Goal: Task Accomplishment & Management: Manage account settings

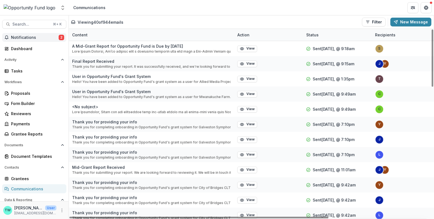
click at [28, 38] on span "Notifications" at bounding box center [35, 37] width 48 height 5
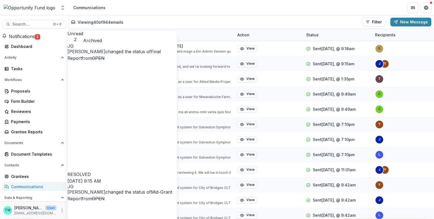
click at [159, 19] on div "Viewing 40 of 944 emails Filter Draft Sent New Message" at bounding box center [251, 22] width 361 height 9
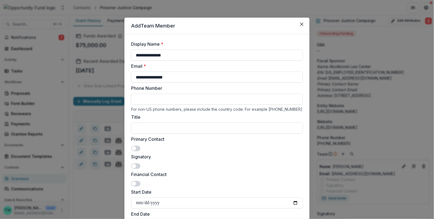
scroll to position [17, 0]
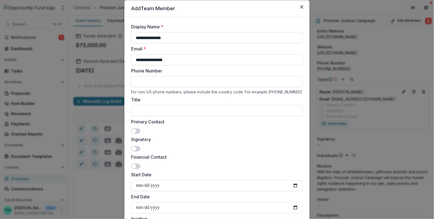
click at [186, 171] on label "Start Date" at bounding box center [215, 174] width 169 height 7
click at [186, 180] on input "Start Date" at bounding box center [217, 185] width 172 height 11
click at [150, 110] on input "Title" at bounding box center [217, 110] width 172 height 11
type input "*******"
click at [138, 131] on span at bounding box center [135, 131] width 9 height 6
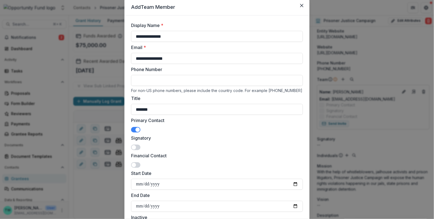
scroll to position [1, 0]
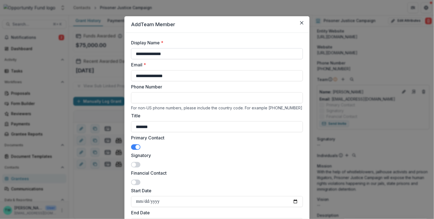
drag, startPoint x: 175, startPoint y: 57, endPoint x: 130, endPoint y: 56, distance: 44.4
click at [131, 56] on input "**********" at bounding box center [217, 53] width 172 height 11
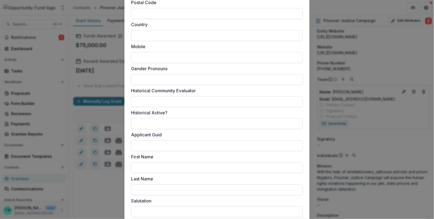
scroll to position [390, 0]
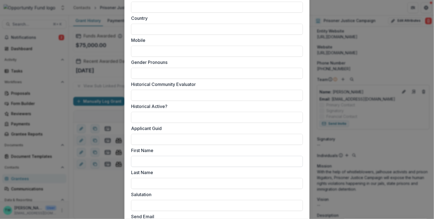
click at [170, 162] on input "First Name" at bounding box center [217, 161] width 172 height 11
paste input "**********"
click at [163, 162] on input "**********" at bounding box center [217, 161] width 172 height 11
type input "*******"
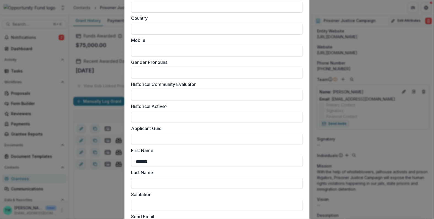
click at [152, 183] on input "Last Name" at bounding box center [217, 183] width 172 height 11
paste input "*******"
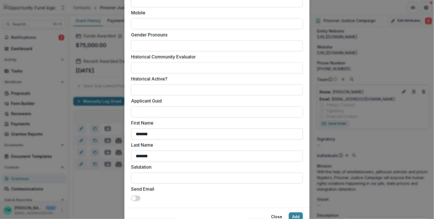
scroll to position [441, 0]
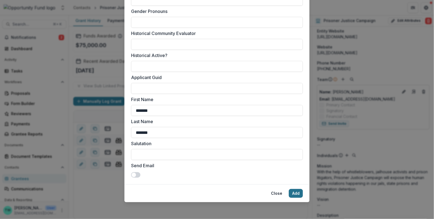
type input "*******"
click at [297, 194] on button "Add" at bounding box center [296, 193] width 14 height 9
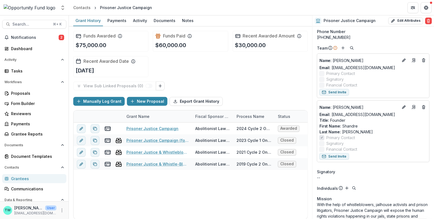
scroll to position [106, 0]
click at [402, 62] on icon "Edit" at bounding box center [404, 60] width 4 height 4
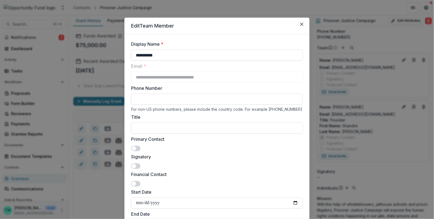
click at [137, 165] on span at bounding box center [135, 166] width 9 height 6
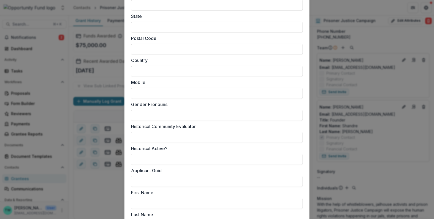
scroll to position [423, 0]
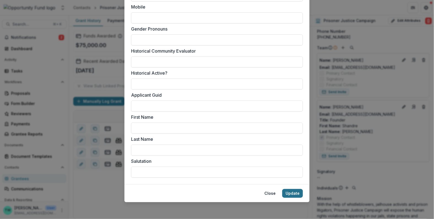
click at [294, 195] on button "Update" at bounding box center [293, 193] width 21 height 9
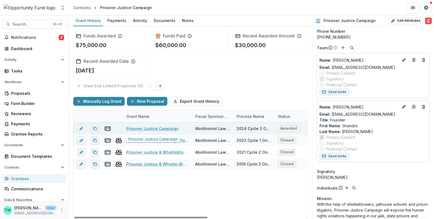
click at [159, 128] on link "Prisoner Justice Campaign" at bounding box center [153, 129] width 52 height 6
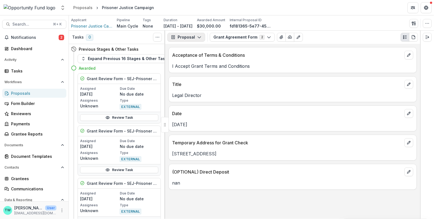
click at [198, 34] on button "Proposal" at bounding box center [187, 37] width 38 height 9
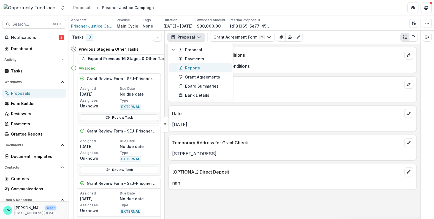
click at [192, 65] on div "Reports" at bounding box center [204, 68] width 50 height 6
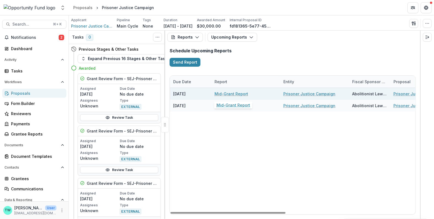
click at [230, 95] on link "Mid-Grant Report" at bounding box center [232, 94] width 34 height 6
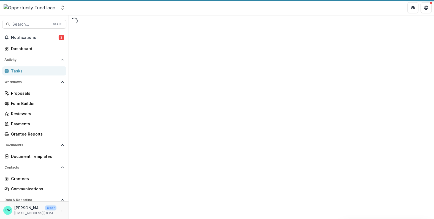
select select "********"
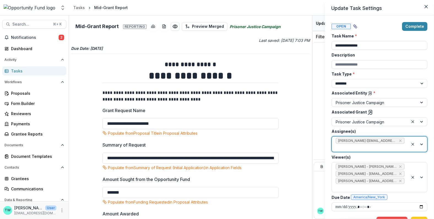
click at [419, 144] on div at bounding box center [418, 144] width 19 height 15
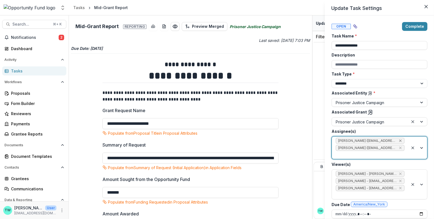
click at [400, 141] on icon "Remove Bret Grote (bretgrote@abolitionistlawcenter.org)" at bounding box center [401, 141] width 2 height 2
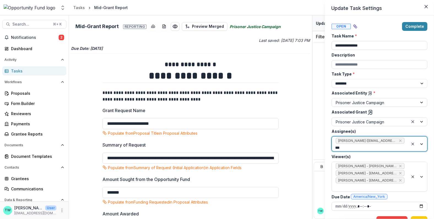
type input "****"
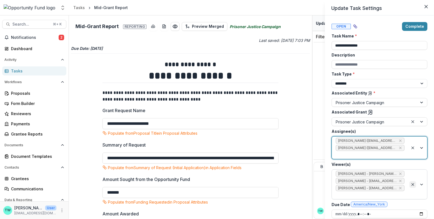
scroll to position [12, 0]
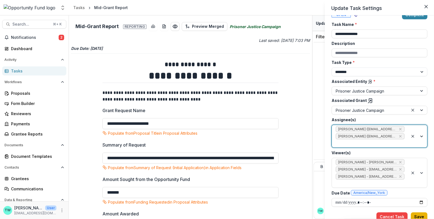
click at [417, 213] on button "Save" at bounding box center [419, 217] width 17 height 9
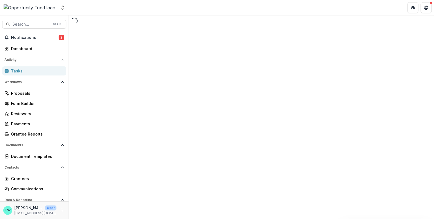
select select "********"
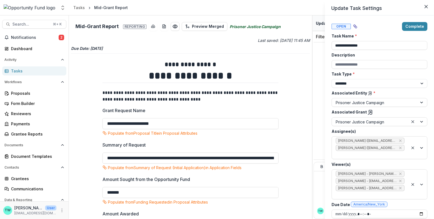
click at [370, 112] on polyline at bounding box center [370, 112] width 1 height 1
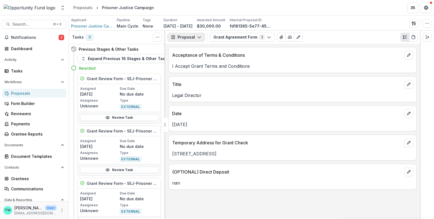
click at [198, 36] on icon "button" at bounding box center [199, 37] width 4 height 4
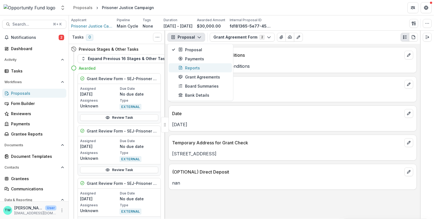
click at [200, 66] on div "Reports" at bounding box center [204, 68] width 50 height 6
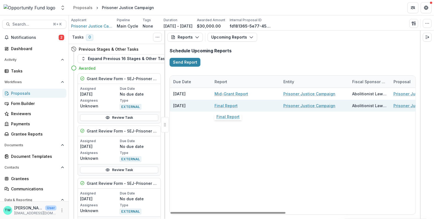
click at [227, 106] on link "Final Report" at bounding box center [226, 106] width 23 height 6
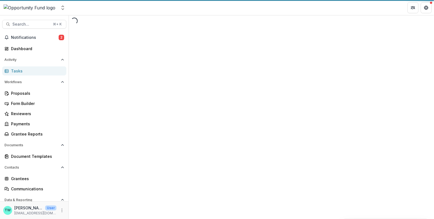
select select "********"
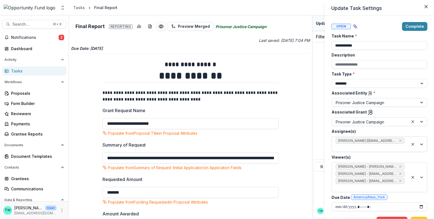
click at [397, 148] on div at bounding box center [370, 147] width 69 height 7
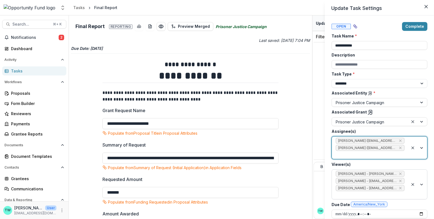
scroll to position [12, 0]
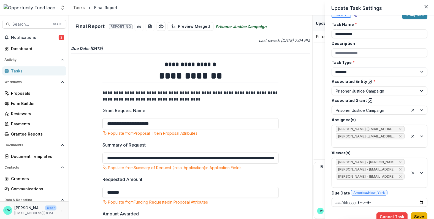
click at [419, 216] on button "Save" at bounding box center [419, 217] width 17 height 9
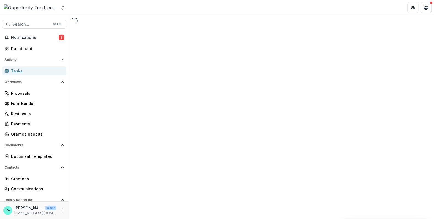
select select "********"
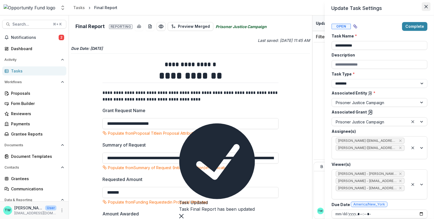
click at [426, 8] on icon "Close" at bounding box center [426, 6] width 3 height 3
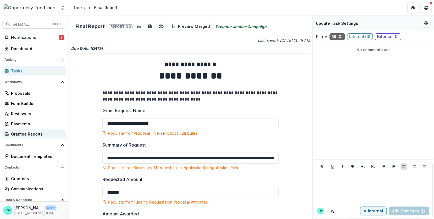
click at [23, 136] on div "Grantee Reports" at bounding box center [36, 134] width 51 height 6
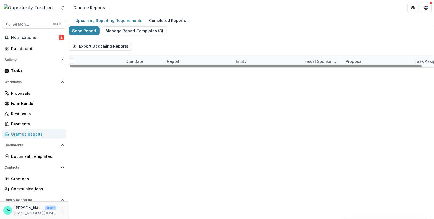
scroll to position [666, 0]
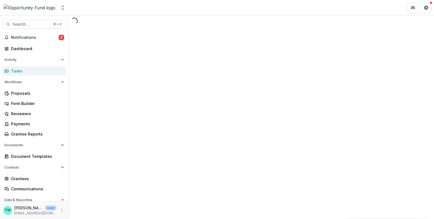
select select "********"
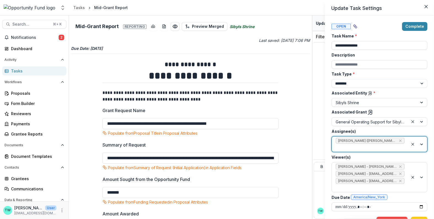
click at [371, 148] on div at bounding box center [370, 147] width 69 height 7
click at [294, 80] on div "**********" at bounding box center [217, 109] width 434 height 219
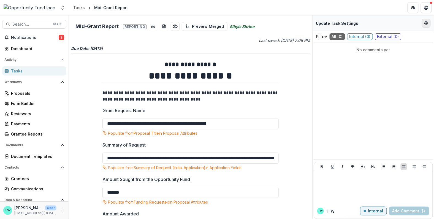
click at [428, 24] on icon "Edit Form Settings" at bounding box center [427, 23] width 4 height 4
select select "********"
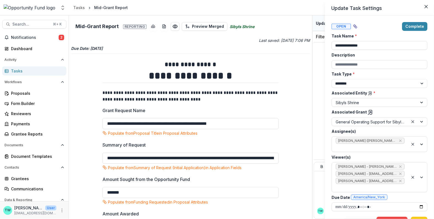
click at [369, 113] on line at bounding box center [370, 113] width 3 height 3
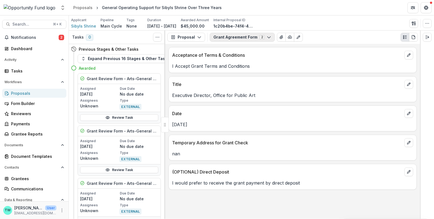
click at [267, 37] on icon "button" at bounding box center [269, 37] width 4 height 4
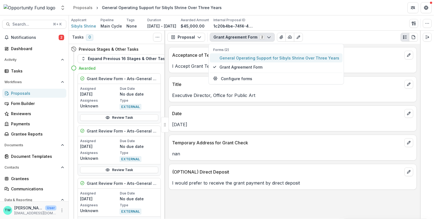
click at [259, 57] on span "General Operating Support for Sibyls Shrine Over Three Years" at bounding box center [280, 58] width 120 height 6
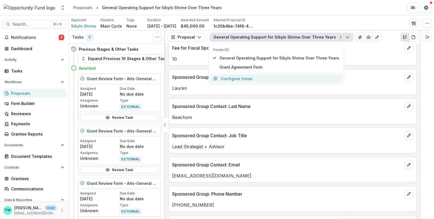
scroll to position [592, 0]
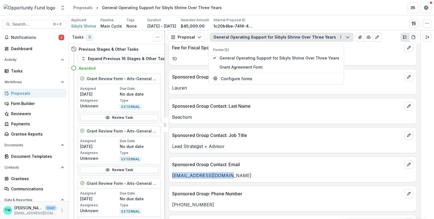
drag, startPoint x: 233, startPoint y: 169, endPoint x: 169, endPoint y: 168, distance: 64.0
click at [169, 172] on div "sibylsshrine@gmail.com" at bounding box center [293, 175] width 248 height 7
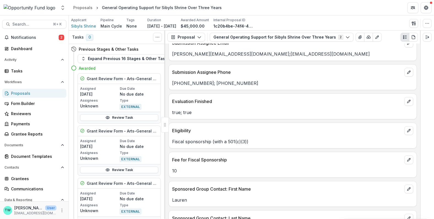
scroll to position [473, 0]
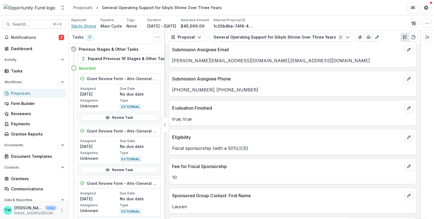
click at [81, 25] on span "Sibyls Shrine" at bounding box center [83, 26] width 25 height 6
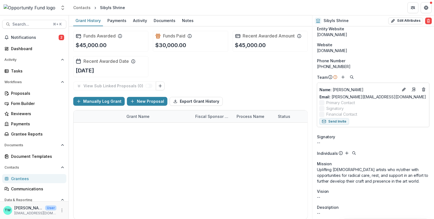
scroll to position [83, 0]
click at [343, 78] on line "Add" at bounding box center [343, 77] width 0 height 3
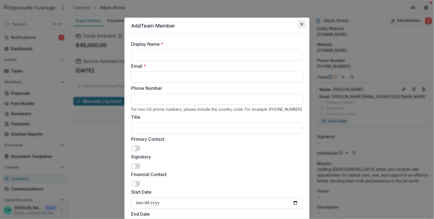
click at [302, 25] on icon "Close" at bounding box center [301, 24] width 3 height 3
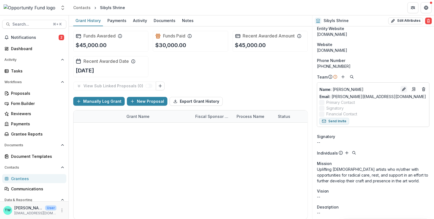
click at [401, 89] on button "Edit" at bounding box center [404, 89] width 7 height 7
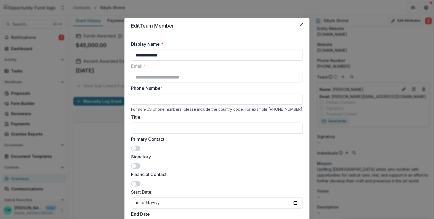
click at [138, 166] on span at bounding box center [135, 166] width 9 height 6
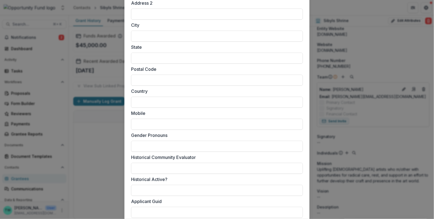
scroll to position [423, 0]
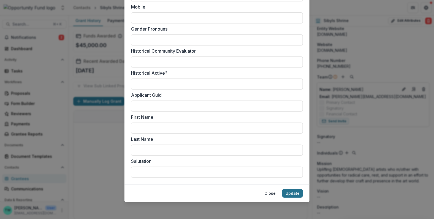
click at [291, 194] on button "Update" at bounding box center [293, 193] width 21 height 9
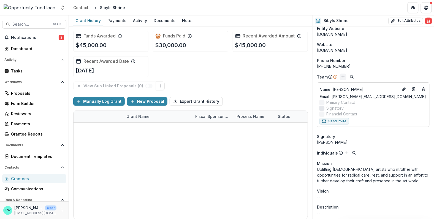
click at [342, 77] on icon "Add" at bounding box center [343, 77] width 4 height 4
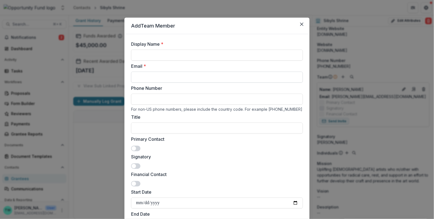
click at [166, 77] on input "Email *" at bounding box center [217, 77] width 172 height 11
paste input "**********"
type input "**********"
click at [157, 58] on input "Display Name *" at bounding box center [217, 55] width 172 height 11
type input "**********"
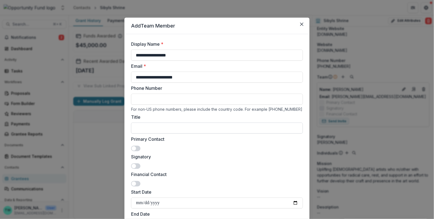
click at [166, 129] on input "Title" at bounding box center [217, 128] width 172 height 11
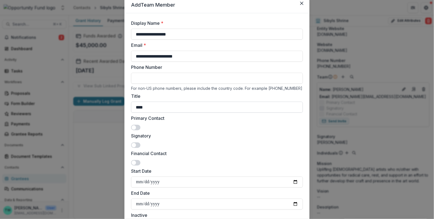
scroll to position [32, 0]
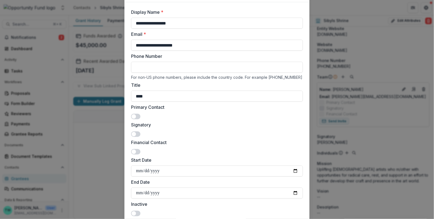
type input "****"
click at [137, 116] on span at bounding box center [135, 117] width 9 height 6
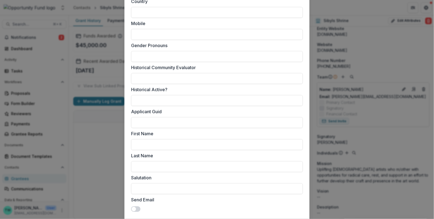
scroll to position [441, 0]
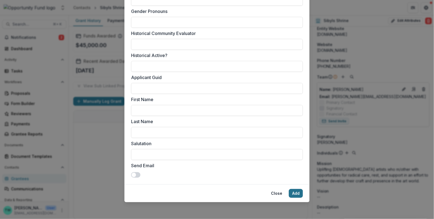
click at [295, 193] on button "Add" at bounding box center [296, 193] width 14 height 9
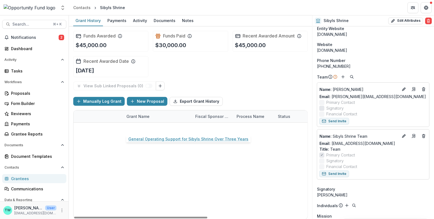
click at [160, 128] on link "General Operating Support for Sibyls Shrine Over Three Years" at bounding box center [158, 129] width 62 height 6
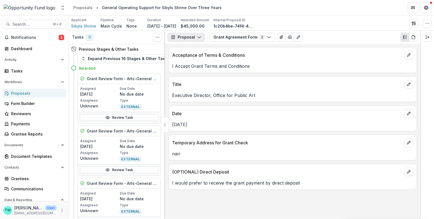
click at [195, 33] on button "Proposal" at bounding box center [187, 37] width 38 height 9
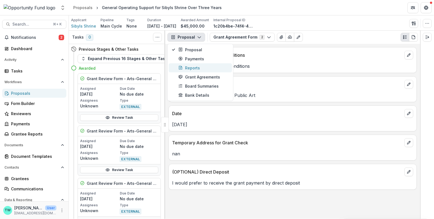
click at [192, 68] on div "Reports" at bounding box center [204, 68] width 50 height 6
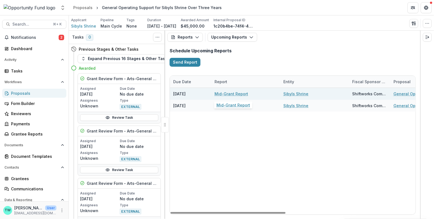
click at [227, 94] on link "Mid-Grant Report" at bounding box center [232, 94] width 34 height 6
select select "********"
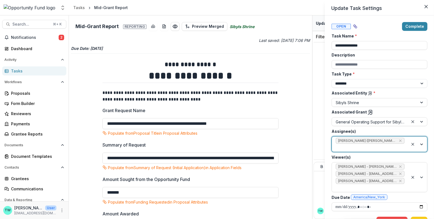
click at [383, 149] on div at bounding box center [370, 147] width 69 height 7
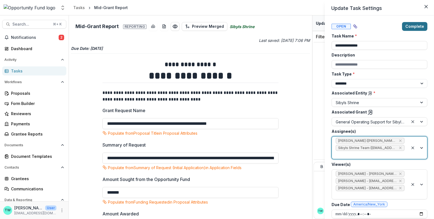
click at [409, 26] on button "Complete" at bounding box center [414, 26] width 25 height 9
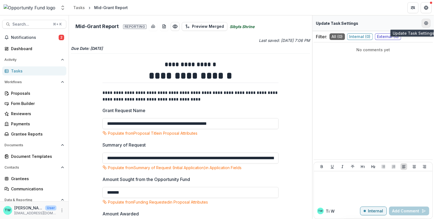
click at [425, 24] on icon "Edit Form Settings" at bounding box center [427, 23] width 4 height 4
select select "********"
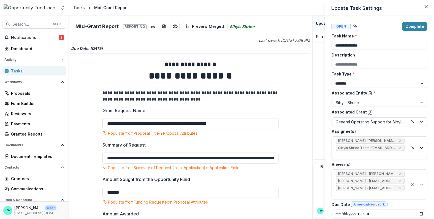
scroll to position [12, 0]
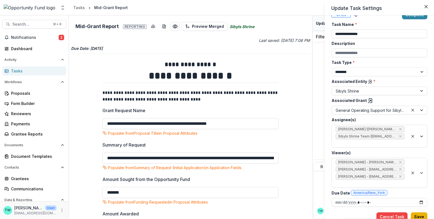
click at [419, 216] on button "Save" at bounding box center [419, 217] width 17 height 9
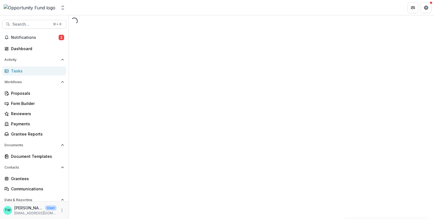
select select "********"
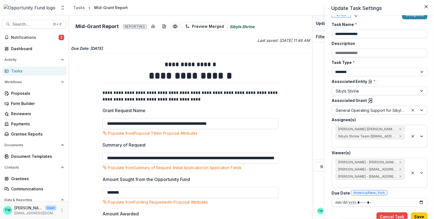
scroll to position [0, 0]
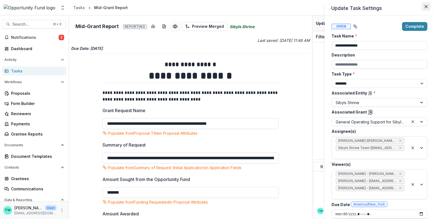
click at [426, 6] on icon "Close" at bounding box center [426, 6] width 3 height 3
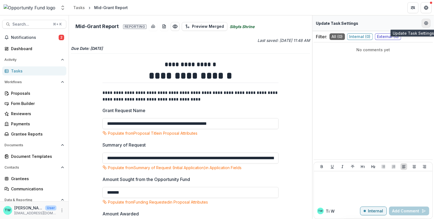
click at [426, 26] on button "Edit Form Settings" at bounding box center [426, 23] width 9 height 9
select select "********"
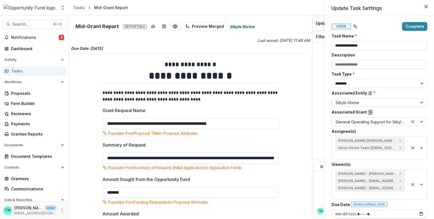
click at [368, 114] on icon at bounding box center [371, 113] width 6 height 6
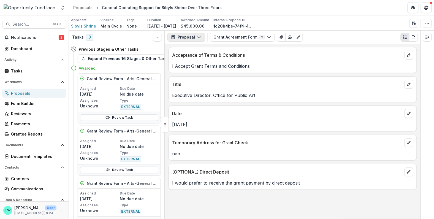
click at [198, 39] on button "Proposal" at bounding box center [187, 37] width 38 height 9
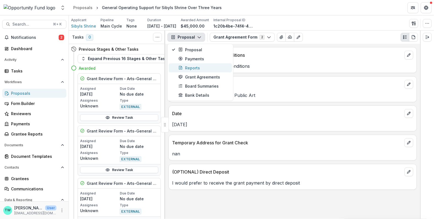
click at [194, 65] on div "Reports" at bounding box center [204, 68] width 50 height 6
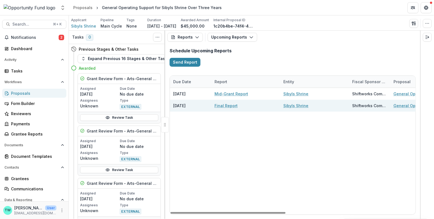
click at [226, 105] on link "Final Report" at bounding box center [226, 106] width 23 height 6
select select "********"
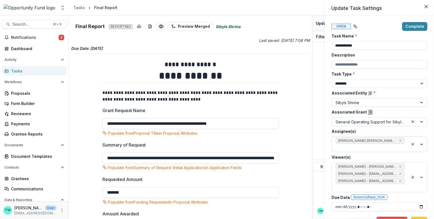
click at [368, 148] on div at bounding box center [370, 147] width 69 height 7
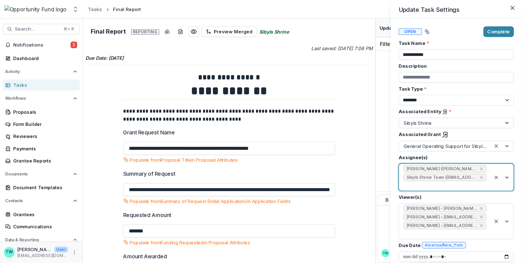
scroll to position [12, 0]
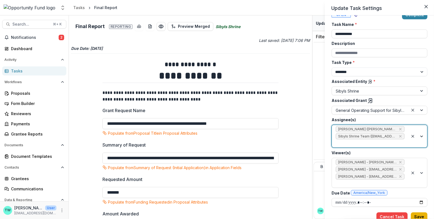
click at [421, 217] on button "Save" at bounding box center [419, 217] width 17 height 9
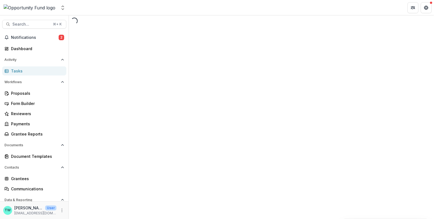
select select "********"
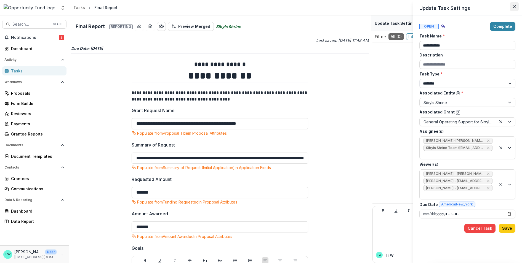
click at [434, 7] on icon "Close" at bounding box center [513, 6] width 3 height 3
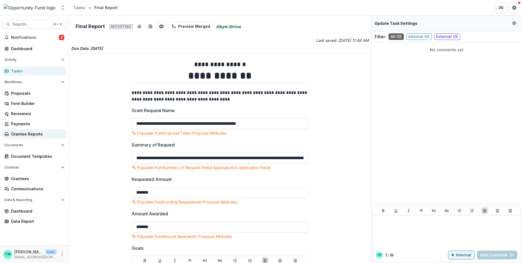
click at [30, 133] on div "Grantee Reports" at bounding box center [36, 134] width 51 height 6
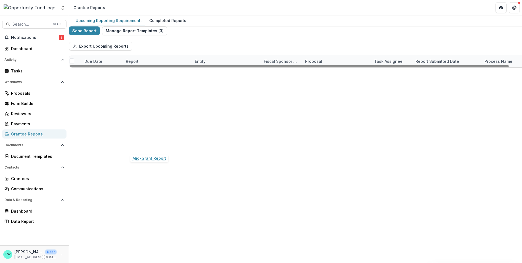
scroll to position [701, 0]
select select "********"
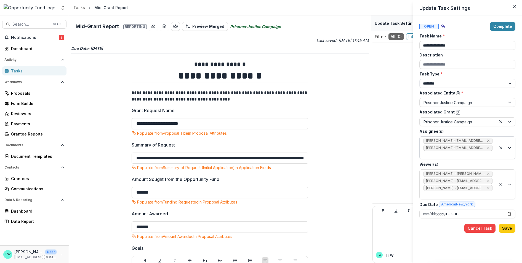
click at [434, 140] on icon "Remove Bret Grote (bretgrote@abolitionistlawcenter.org)" at bounding box center [488, 141] width 4 height 4
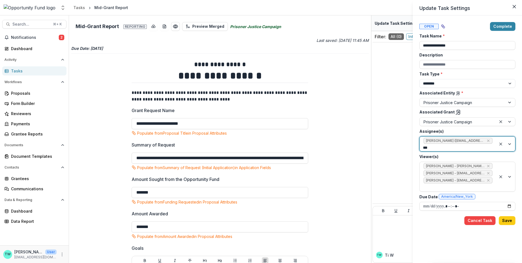
type input "****"
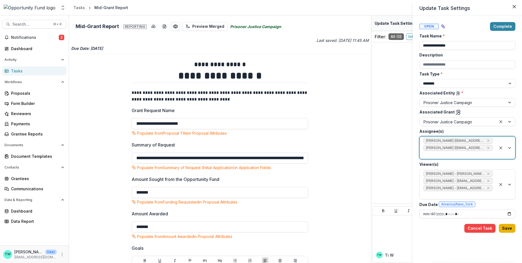
click at [434, 219] on button "Save" at bounding box center [506, 228] width 17 height 9
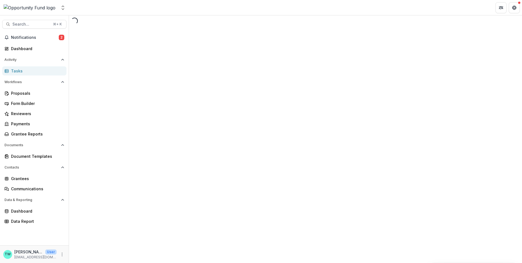
select select "********"
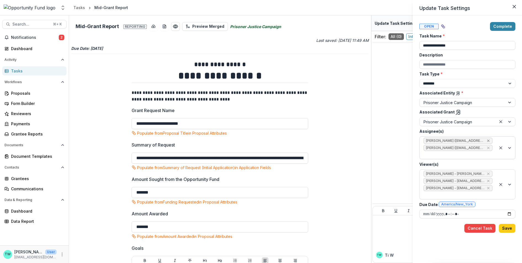
click at [434, 140] on icon "Remove Bret Grote (bretgrote@abolitionistlawcenter.org)" at bounding box center [488, 141] width 4 height 4
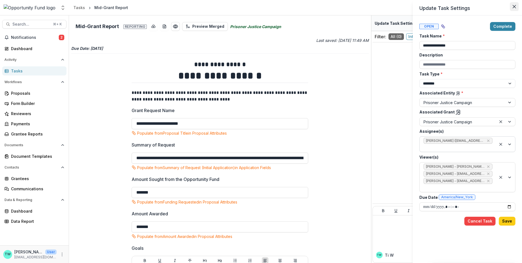
click at [434, 10] on button "Close" at bounding box center [513, 6] width 9 height 9
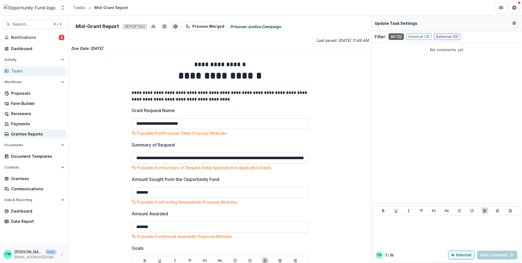
click at [29, 131] on div "Grantee Reports" at bounding box center [36, 134] width 51 height 6
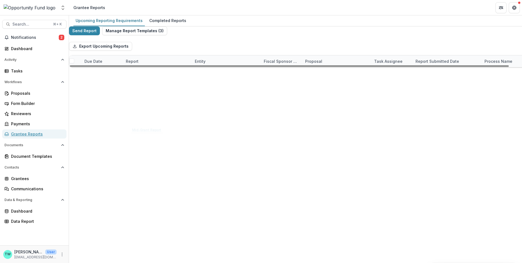
scroll to position [730, 0]
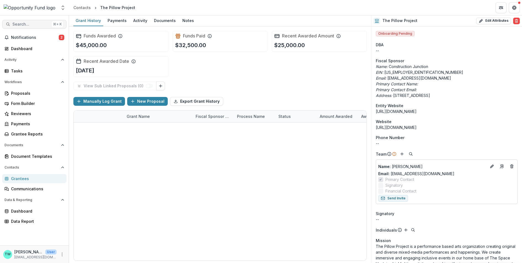
click at [27, 25] on span "Search..." at bounding box center [30, 24] width 37 height 5
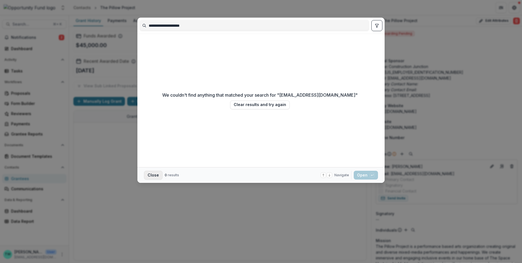
type input "**********"
click at [150, 176] on button "Close" at bounding box center [153, 175] width 18 height 9
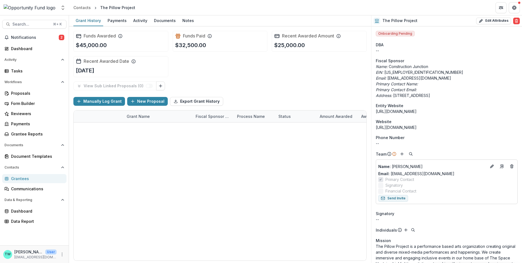
click at [23, 178] on div "Grantees" at bounding box center [36, 179] width 51 height 6
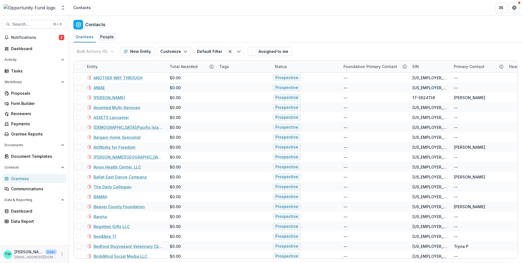
click at [105, 36] on div "People" at bounding box center [107, 37] width 18 height 8
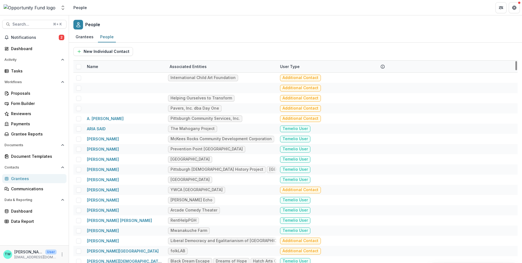
click at [112, 66] on div "Name" at bounding box center [125, 67] width 83 height 12
click at [119, 79] on input at bounding box center [118, 78] width 66 height 9
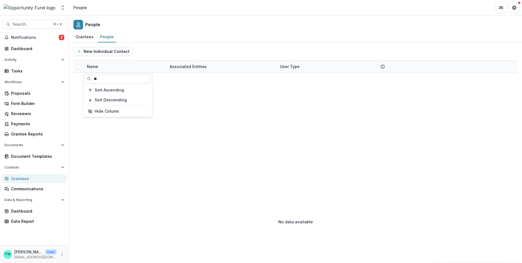
type input "*"
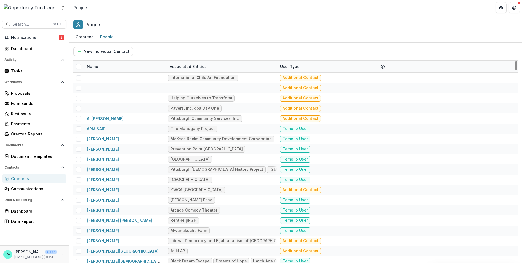
click at [206, 66] on div "Associated Entities" at bounding box center [188, 67] width 44 height 6
click at [200, 82] on input at bounding box center [200, 78] width 66 height 9
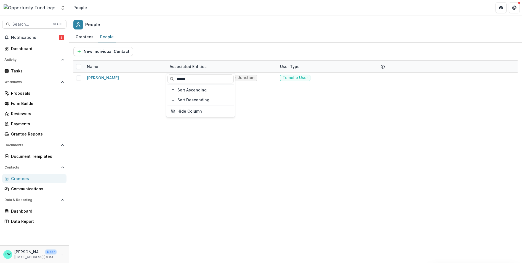
type input "******"
click at [229, 36] on div "Grantees People" at bounding box center [295, 37] width 453 height 11
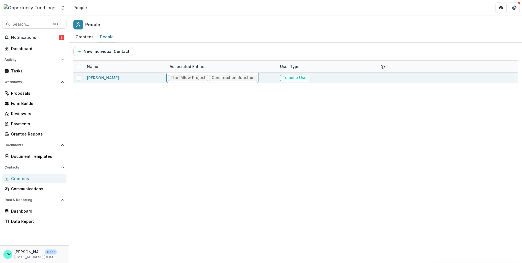
click at [178, 76] on div "The Pillow Project" at bounding box center [187, 78] width 35 height 5
click at [189, 78] on div "The Pillow Project" at bounding box center [187, 78] width 35 height 5
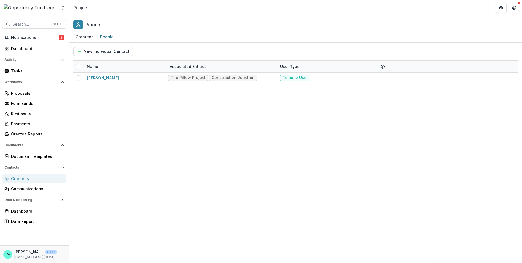
click at [162, 126] on div "Melissa Mongelli The Pillow Project Construction Junction Temelio User" at bounding box center [295, 168] width 444 height 190
click at [83, 38] on div "Grantees" at bounding box center [84, 37] width 22 height 8
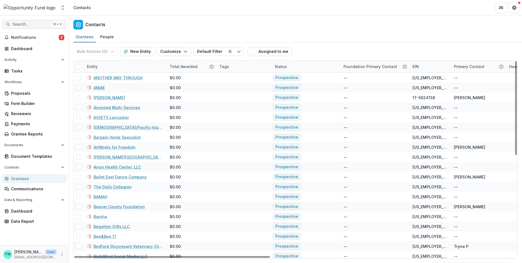
click at [28, 25] on span "Search..." at bounding box center [30, 24] width 37 height 5
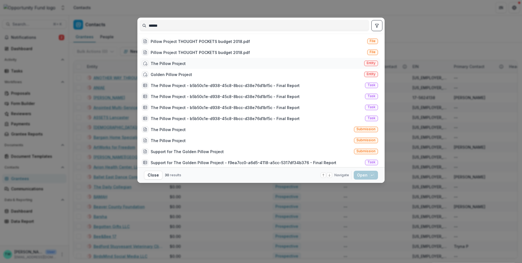
type input "******"
click at [368, 63] on span "Entity" at bounding box center [370, 63] width 9 height 4
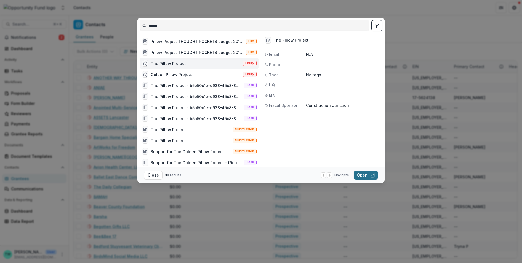
click at [363, 174] on button "Open with enter key" at bounding box center [365, 175] width 24 height 9
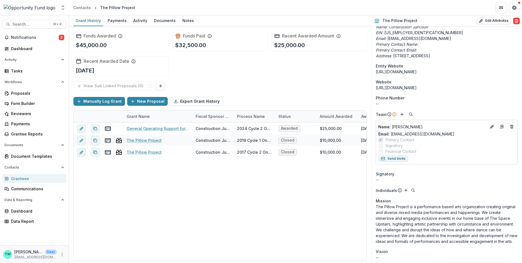
scroll to position [42, 0]
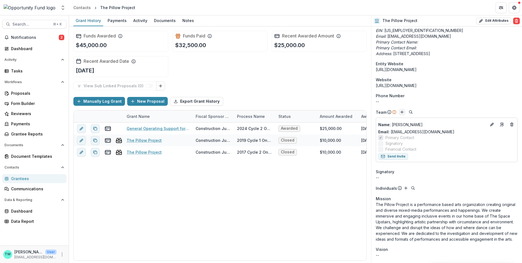
click at [402, 111] on icon "Add" at bounding box center [401, 112] width 4 height 4
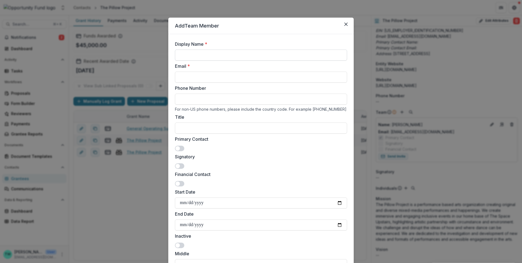
click at [208, 55] on input "Display Name *" at bounding box center [261, 55] width 172 height 11
drag, startPoint x: 217, startPoint y: 54, endPoint x: 164, endPoint y: 49, distance: 53.1
click at [164, 49] on div "Add Team Member Display Name * **** Email * Phone Number For non-US phone numbe…" at bounding box center [261, 131] width 522 height 263
paste input "*******"
type input "**********"
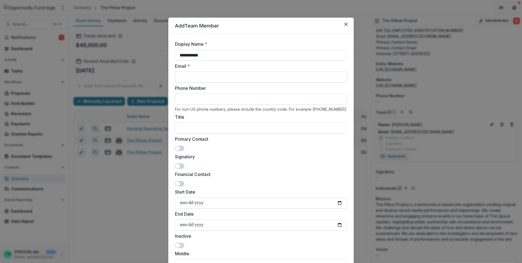
click at [195, 78] on input "Email *" at bounding box center [261, 77] width 172 height 11
click at [104, 200] on div "**********" at bounding box center [261, 131] width 522 height 263
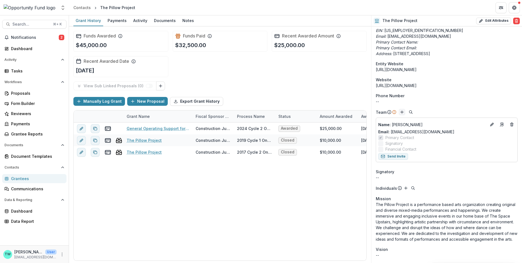
click at [400, 112] on icon "Add" at bounding box center [401, 112] width 4 height 4
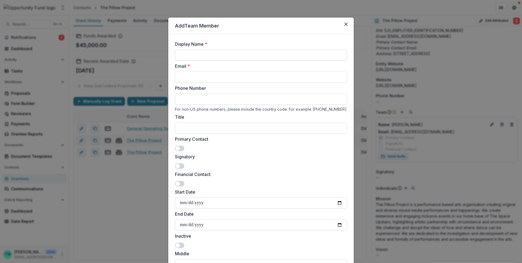
click at [198, 55] on input "Display Name *" at bounding box center [261, 55] width 172 height 11
click at [186, 121] on div "Title" at bounding box center [261, 124] width 172 height 20
click at [185, 103] on input "Phone Number" at bounding box center [261, 99] width 172 height 11
click at [186, 81] on input "Email *" at bounding box center [261, 77] width 172 height 11
paste input "**********"
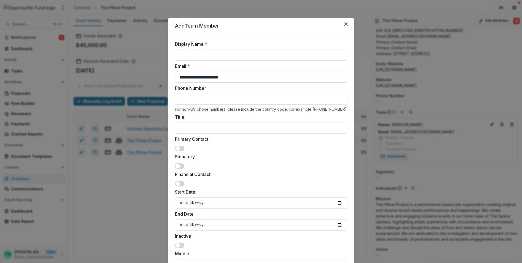
click at [179, 78] on input "**********" at bounding box center [261, 77] width 172 height 11
type input "**********"
click at [194, 54] on input "Display Name *" at bounding box center [261, 55] width 172 height 11
type input "**********"
click at [196, 128] on input "Title" at bounding box center [261, 128] width 172 height 11
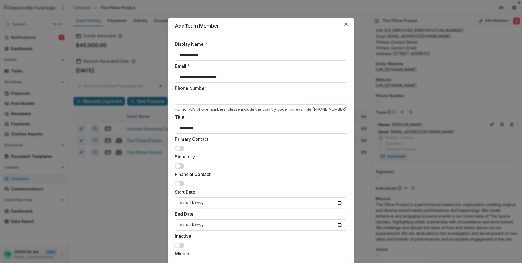
paste input "**********"
click at [197, 128] on input "**********" at bounding box center [261, 128] width 172 height 11
type input "**********"
click at [182, 168] on span at bounding box center [179, 166] width 9 height 6
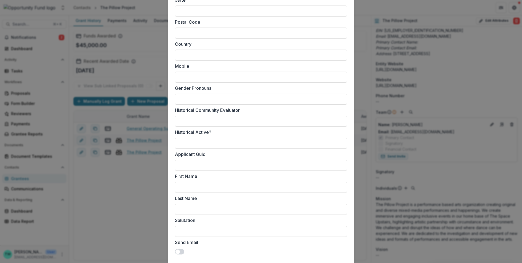
scroll to position [398, 0]
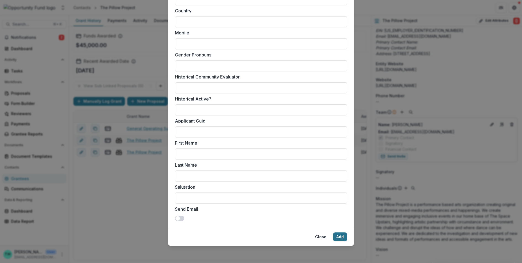
click at [337, 238] on button "Add" at bounding box center [340, 237] width 14 height 9
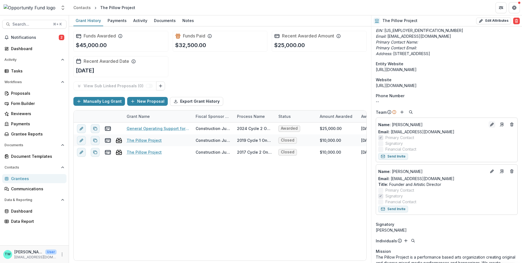
click at [490, 125] on icon "Edit" at bounding box center [491, 124] width 4 height 4
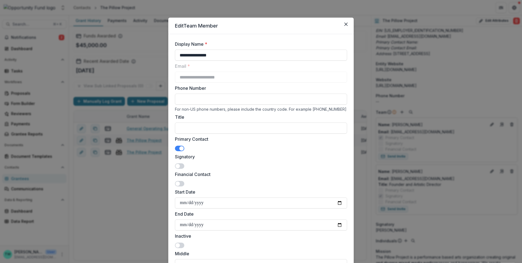
click at [179, 167] on span at bounding box center [179, 166] width 9 height 6
click at [179, 147] on span at bounding box center [181, 148] width 4 height 4
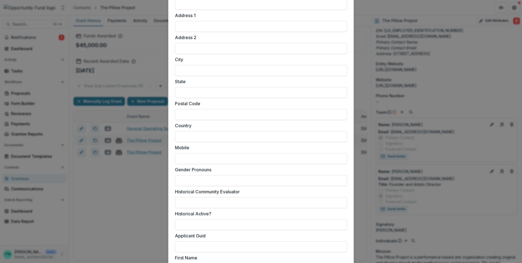
scroll to position [380, 0]
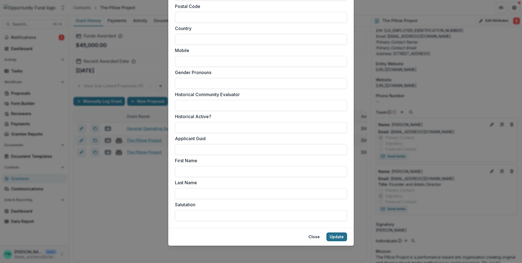
click at [334, 236] on button "Update" at bounding box center [336, 237] width 21 height 9
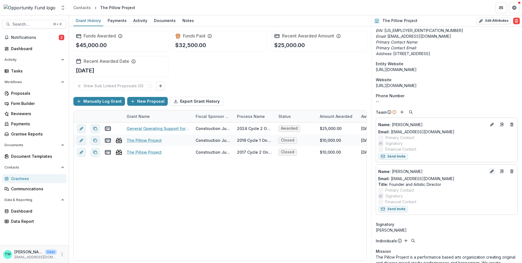
click at [490, 172] on icon "Edit" at bounding box center [491, 171] width 4 height 4
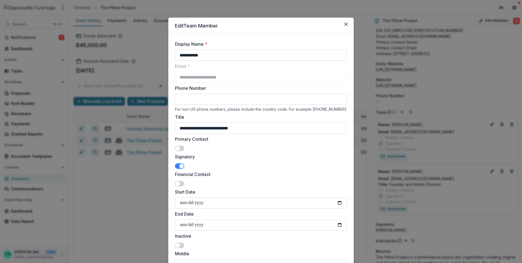
click at [180, 148] on span at bounding box center [179, 149] width 9 height 6
click at [177, 164] on span at bounding box center [179, 166] width 9 height 6
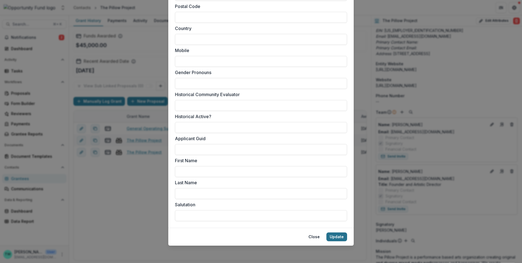
click at [335, 236] on button "Update" at bounding box center [336, 237] width 21 height 9
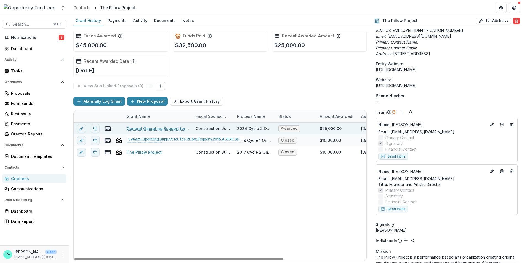
click at [139, 126] on link "General Operating Support for The Pillow Project's 2025 & 2026 Season" at bounding box center [158, 129] width 62 height 6
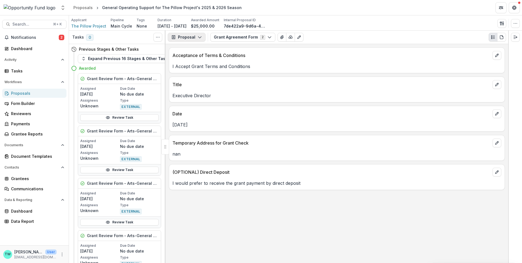
click at [189, 34] on button "Proposal" at bounding box center [187, 37] width 38 height 9
click at [194, 65] on div "Reports" at bounding box center [204, 68] width 50 height 6
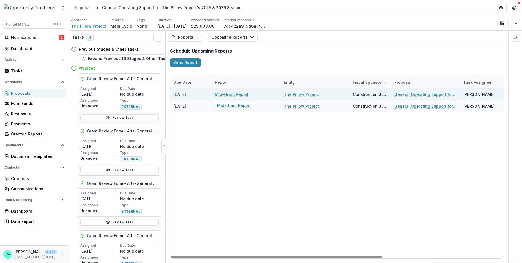
click at [229, 95] on link "Mid-Grant Report" at bounding box center [232, 95] width 34 height 6
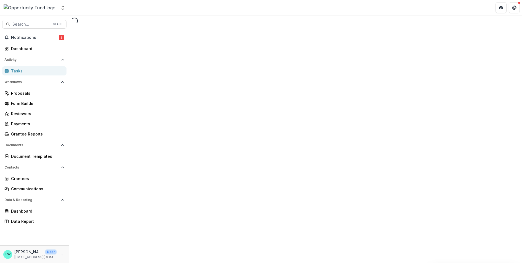
select select "********"
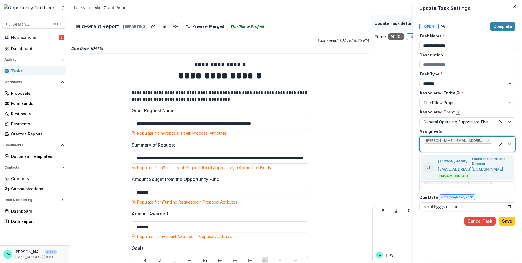
click at [458, 149] on div at bounding box center [457, 147] width 69 height 7
click at [460, 167] on p "jaka@pillowproject.org" at bounding box center [469, 170] width 65 height 6
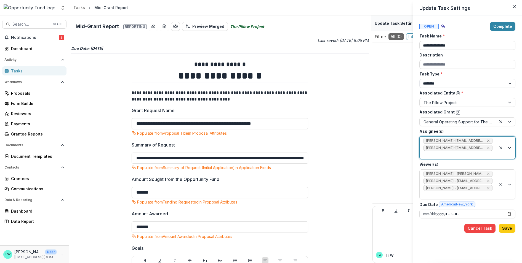
click at [489, 140] on icon "Remove Melissa Mongelli (mmongelli@cjreuse.org)" at bounding box center [488, 141] width 2 height 2
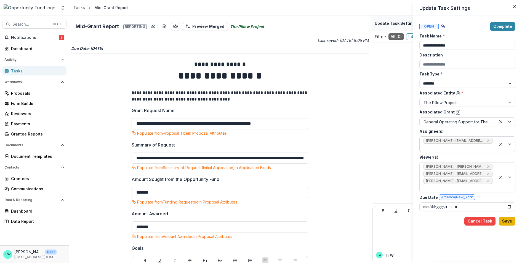
click at [511, 220] on button "Save" at bounding box center [506, 221] width 17 height 9
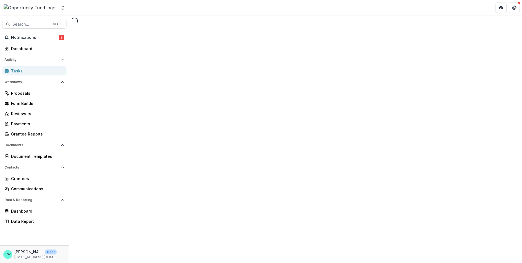
select select "********"
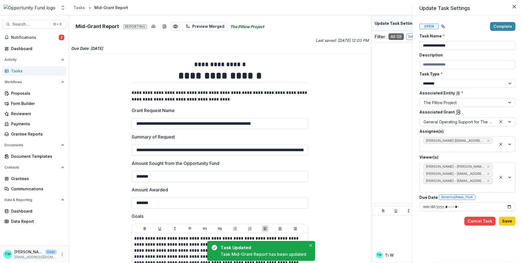
click at [456, 111] on icon at bounding box center [458, 113] width 6 height 6
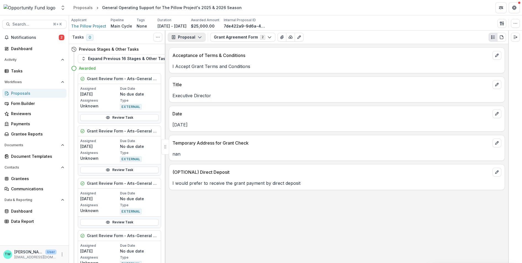
click at [197, 38] on icon "button" at bounding box center [199, 37] width 4 height 4
click at [197, 69] on div "Reports" at bounding box center [204, 68] width 50 height 6
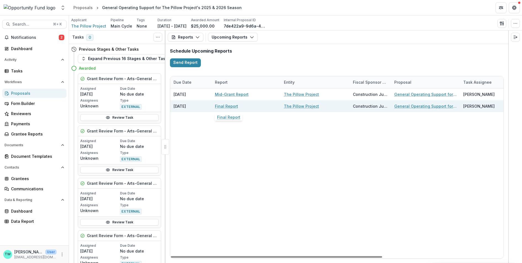
click at [229, 106] on link "Final Report" at bounding box center [226, 106] width 23 height 6
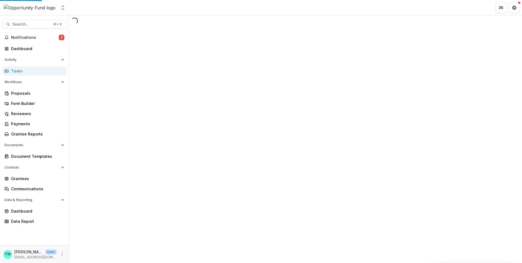
select select "********"
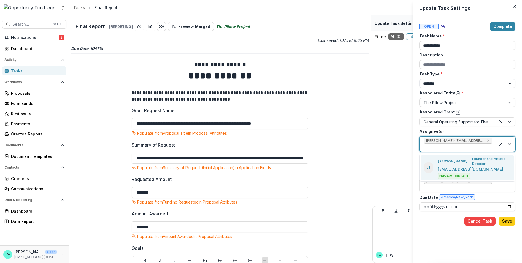
click at [490, 139] on span "Melissa Mongelli (mmongelli@cjreuse.org)" at bounding box center [457, 141] width 69 height 6
click at [474, 159] on p "Founder and Artistic Director" at bounding box center [491, 162] width 39 height 10
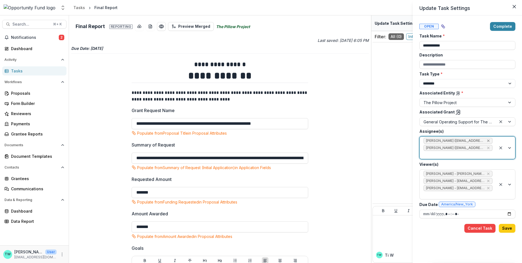
click at [487, 140] on icon "Remove Melissa Mongelli (mmongelli@cjreuse.org)" at bounding box center [488, 141] width 4 height 4
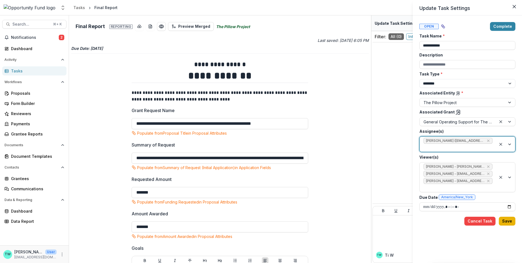
click at [505, 223] on button "Save" at bounding box center [506, 221] width 17 height 9
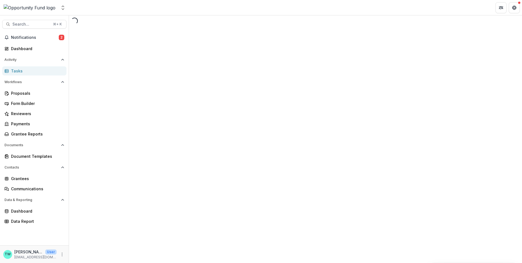
select select "********"
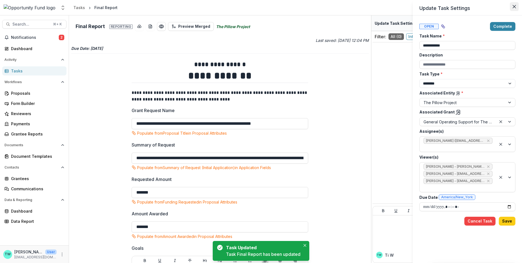
click at [514, 6] on icon "Close" at bounding box center [513, 6] width 3 height 3
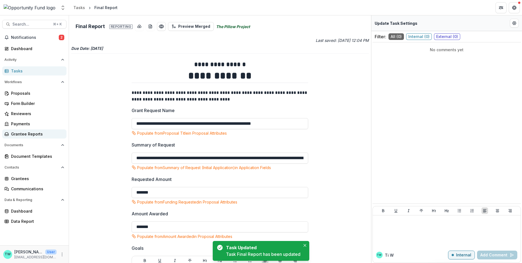
click at [38, 133] on div "Grantee Reports" at bounding box center [36, 134] width 51 height 6
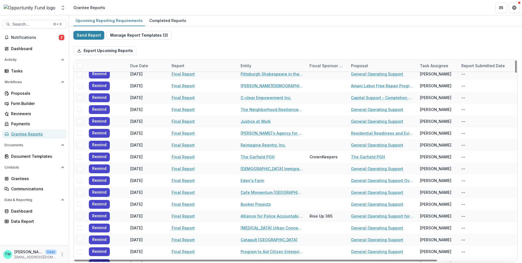
scroll to position [871, 0]
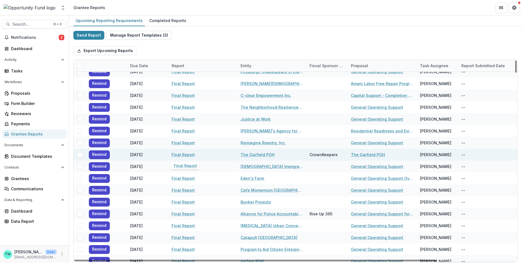
click at [183, 153] on link "Final Report" at bounding box center [182, 155] width 23 height 6
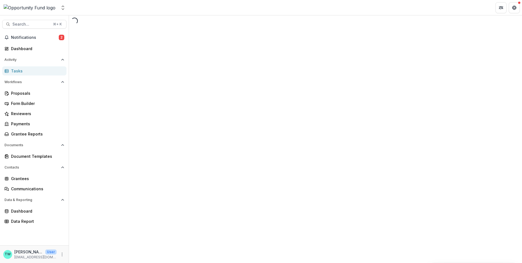
select select "********"
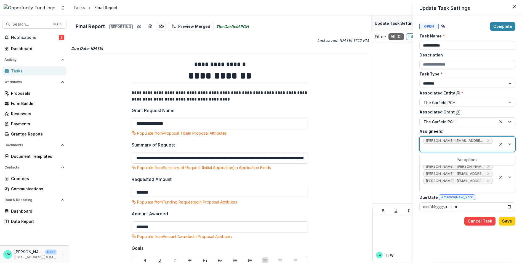
click at [467, 147] on div at bounding box center [457, 147] width 69 height 7
click at [455, 93] on icon at bounding box center [457, 93] width 4 height 4
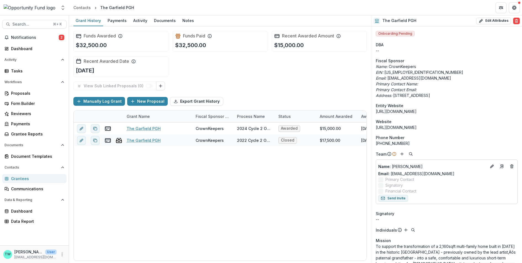
click at [27, 180] on div "Grantees" at bounding box center [36, 179] width 51 height 6
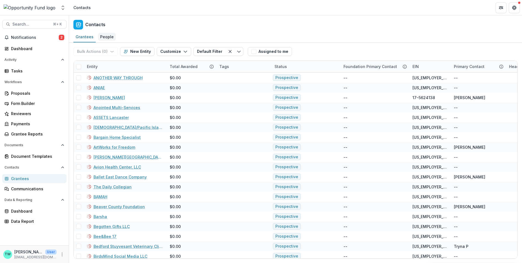
click at [109, 38] on div "People" at bounding box center [107, 37] width 18 height 8
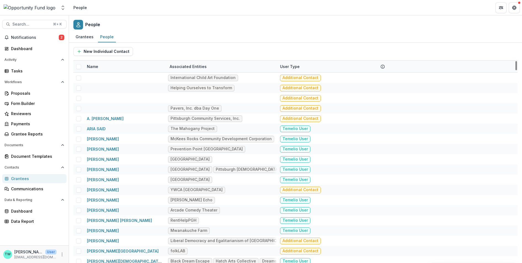
click at [127, 67] on div "Name" at bounding box center [125, 67] width 83 height 12
click at [114, 68] on div "Name" at bounding box center [125, 67] width 83 height 12
click at [105, 78] on input at bounding box center [118, 78] width 66 height 9
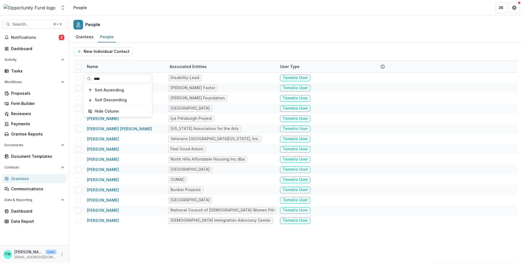
type input "****"
click at [171, 50] on div "New Individual Contact" at bounding box center [295, 51] width 444 height 9
click at [23, 134] on div "Grantee Reports" at bounding box center [36, 134] width 51 height 6
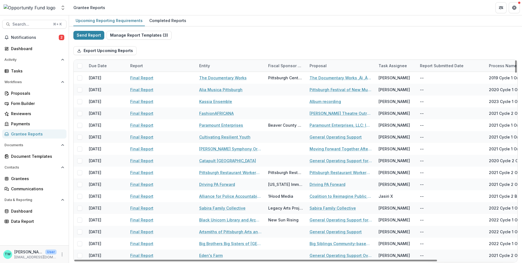
click at [224, 66] on div "Entity" at bounding box center [230, 66] width 69 height 12
click at [222, 78] on input at bounding box center [230, 78] width 66 height 9
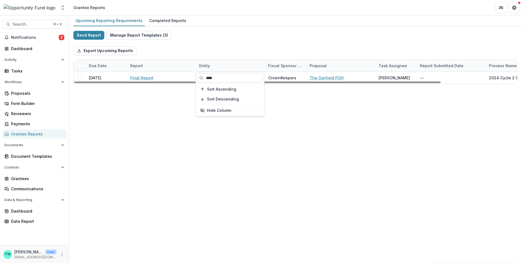
type input "****"
click at [221, 46] on div "Export Upcoming Reports" at bounding box center [295, 51] width 444 height 18
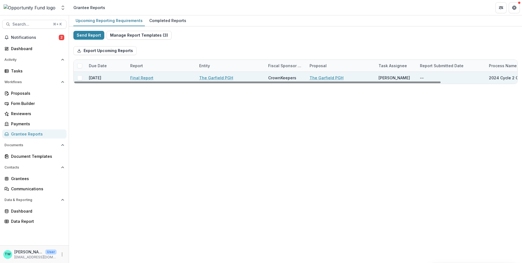
click at [211, 77] on link "The Garfield PGH" at bounding box center [216, 78] width 34 height 6
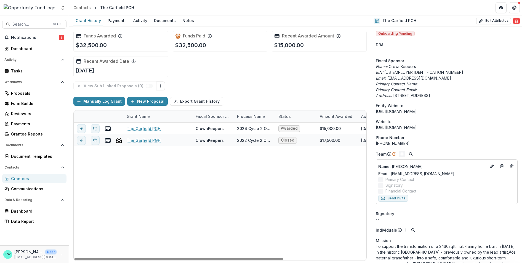
click at [400, 154] on line "Add" at bounding box center [401, 154] width 3 height 0
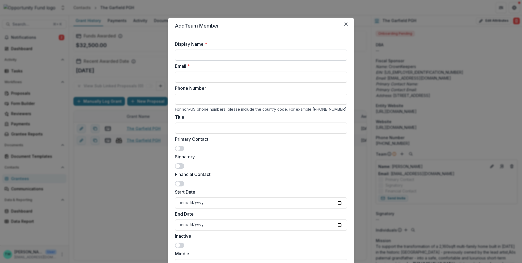
click at [213, 56] on input "Display Name *" at bounding box center [261, 55] width 172 height 11
paste input "**********"
type input "**********"
click at [194, 76] on input "Email *" at bounding box center [261, 77] width 172 height 11
paste input "**********"
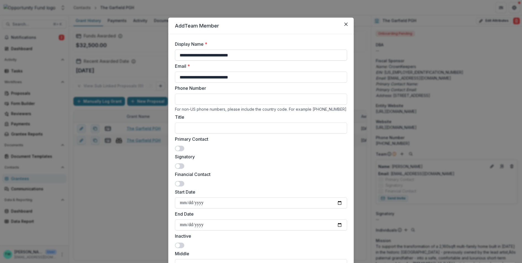
type input "**********"
drag, startPoint x: 259, startPoint y: 55, endPoint x: 221, endPoint y: 56, distance: 37.5
click at [221, 56] on input "**********" at bounding box center [261, 55] width 172 height 11
click at [213, 57] on input "**********" at bounding box center [261, 55] width 172 height 11
click at [196, 56] on input "**********" at bounding box center [261, 55] width 172 height 11
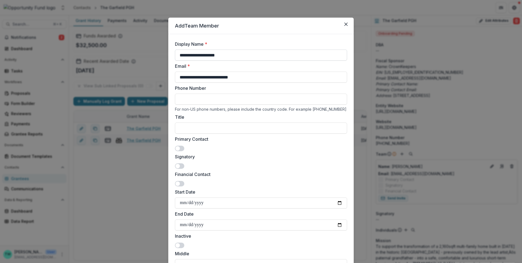
click at [180, 56] on input "**********" at bounding box center [261, 55] width 172 height 11
type input "**********"
click at [199, 128] on input "Title" at bounding box center [261, 128] width 172 height 11
click at [179, 149] on span at bounding box center [179, 149] width 9 height 6
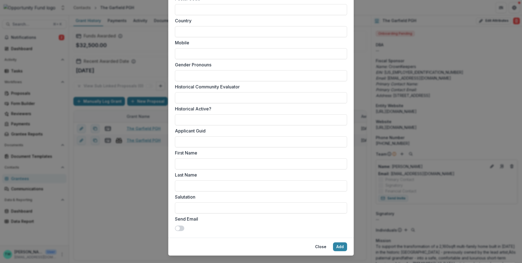
scroll to position [398, 0]
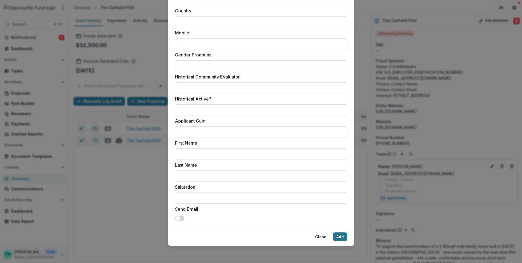
click at [338, 235] on button "Add" at bounding box center [340, 237] width 14 height 9
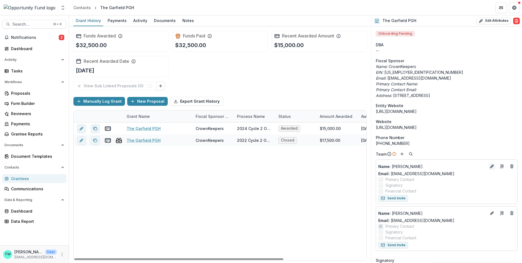
click at [490, 166] on icon "Edit" at bounding box center [491, 167] width 2 height 2
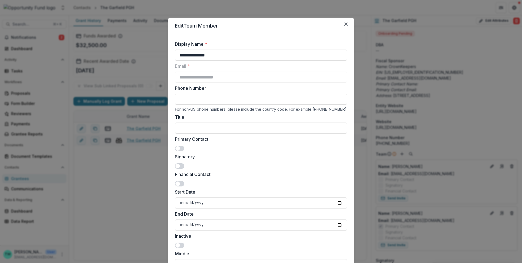
click at [181, 165] on span at bounding box center [179, 166] width 9 height 6
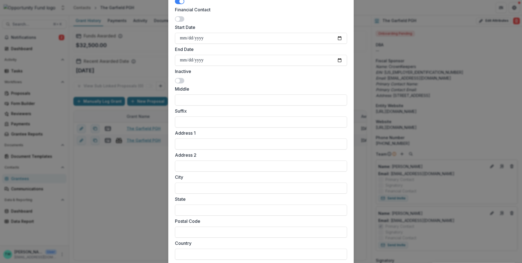
scroll to position [380, 0]
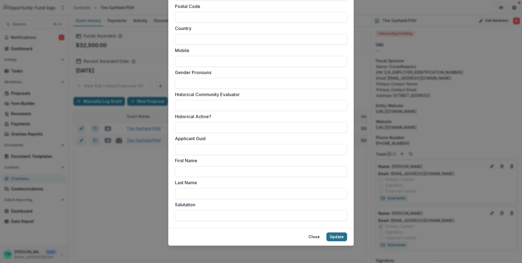
click at [331, 239] on button "Update" at bounding box center [336, 237] width 21 height 9
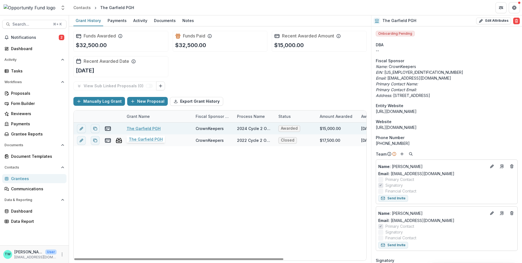
click at [139, 128] on link "The Garfield PGH" at bounding box center [144, 129] width 34 height 6
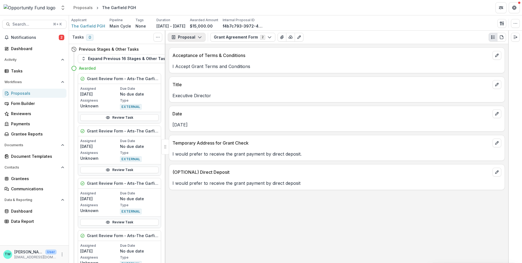
click at [199, 37] on icon "button" at bounding box center [199, 37] width 4 height 4
click at [191, 69] on div "Reports" at bounding box center [204, 68] width 50 height 6
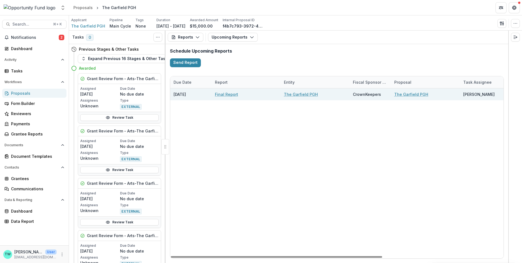
click at [227, 92] on link "Final Report" at bounding box center [226, 95] width 23 height 6
select select "********"
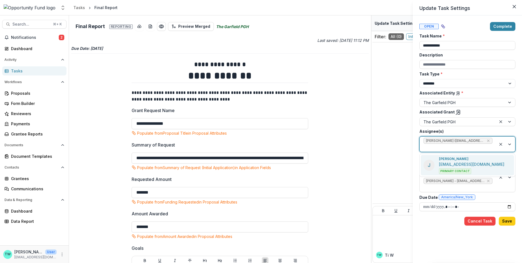
click at [469, 149] on div at bounding box center [457, 147] width 69 height 7
click at [467, 162] on p "jessicagaynellemoss@gmail.com" at bounding box center [471, 165] width 65 height 6
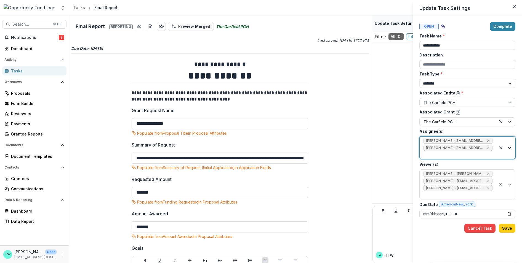
click at [488, 140] on icon "Remove DaVita Galloway (missswatty@gmail.com)" at bounding box center [488, 141] width 4 height 4
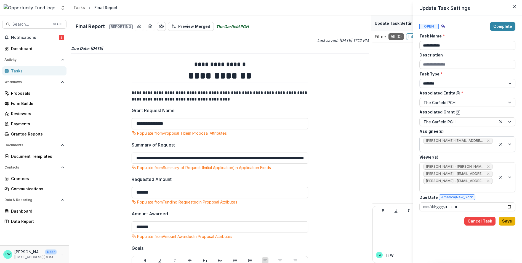
click at [508, 221] on button "Save" at bounding box center [506, 221] width 17 height 9
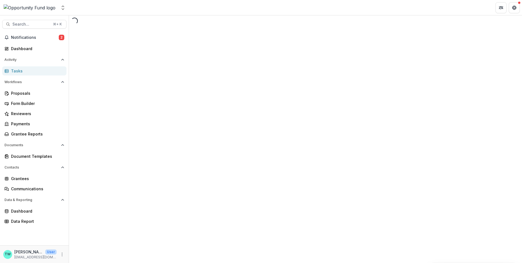
select select "********"
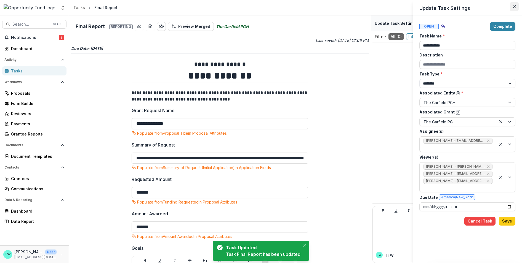
click at [513, 6] on icon "Close" at bounding box center [513, 6] width 3 height 3
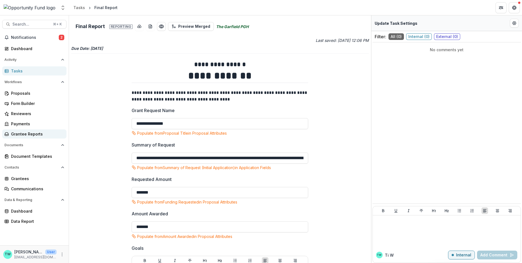
click at [35, 135] on div "Grantee Reports" at bounding box center [36, 134] width 51 height 6
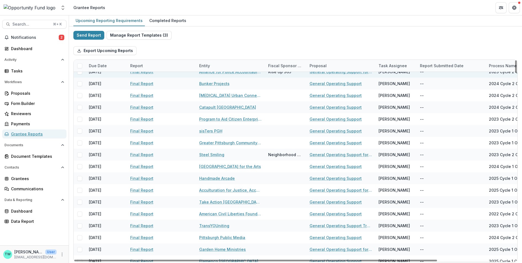
scroll to position [1005, 0]
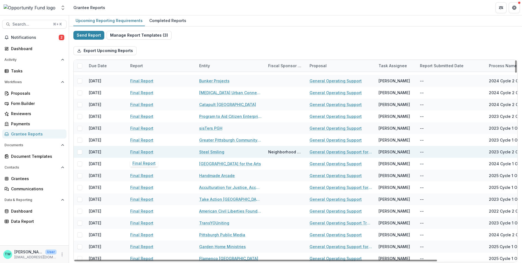
click at [140, 151] on link "Final Report" at bounding box center [141, 152] width 23 height 6
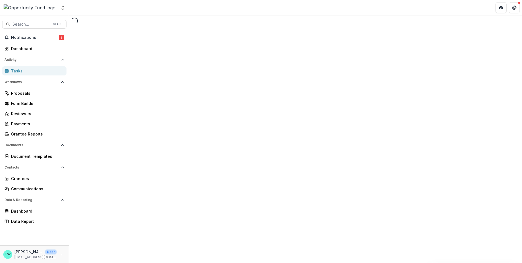
select select "********"
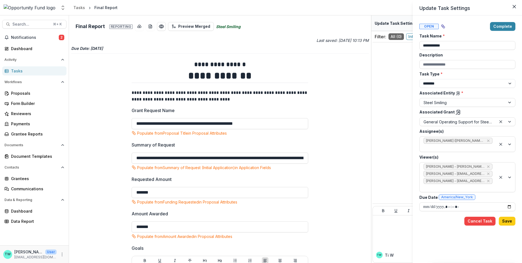
click at [457, 92] on icon at bounding box center [458, 93] width 2 height 3
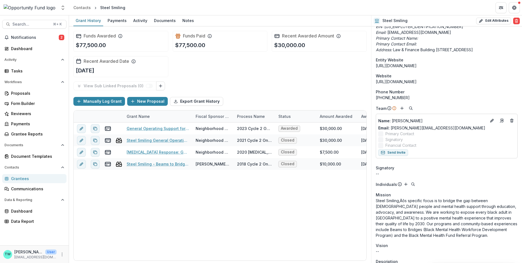
scroll to position [27, 0]
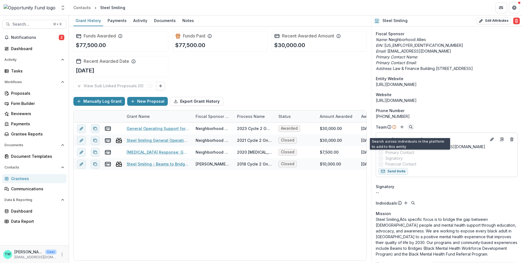
click at [410, 129] on icon "Search" at bounding box center [410, 127] width 4 height 4
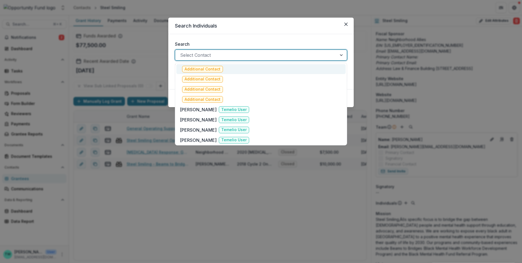
click at [201, 54] on div at bounding box center [256, 55] width 152 height 8
click at [200, 54] on div at bounding box center [256, 55] width 152 height 8
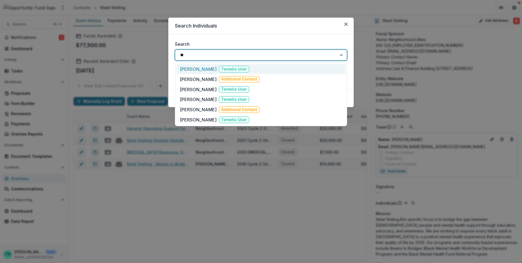
type input "*"
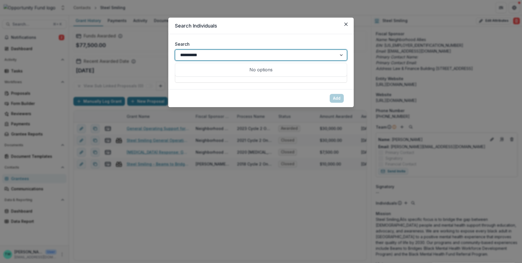
type input "**********"
click at [245, 40] on div "Search Use Up and Down to choose options, press Enter to select the currently f…" at bounding box center [260, 61] width 185 height 55
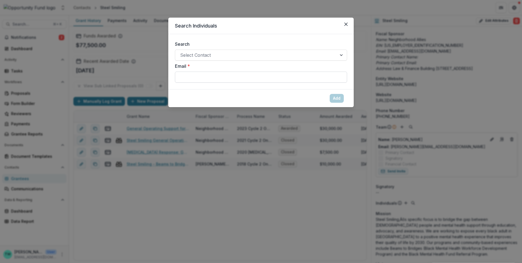
click at [228, 78] on input "Email *" at bounding box center [261, 77] width 172 height 11
click at [214, 53] on div at bounding box center [256, 55] width 152 height 8
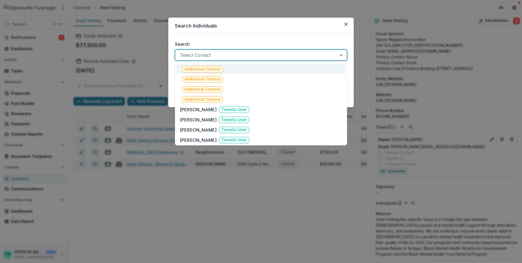
click at [222, 36] on div "Search , 1 of 17. 17 results available. Use Up and Down to choose options, pres…" at bounding box center [260, 61] width 185 height 55
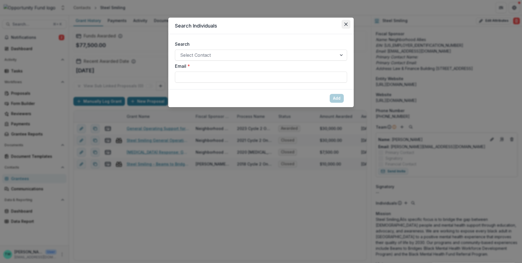
click at [346, 23] on icon "Close" at bounding box center [345, 24] width 3 height 3
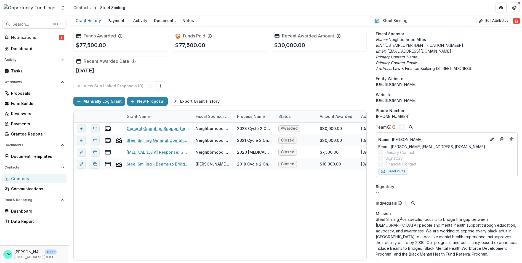
click at [402, 129] on icon "Add" at bounding box center [401, 127] width 4 height 4
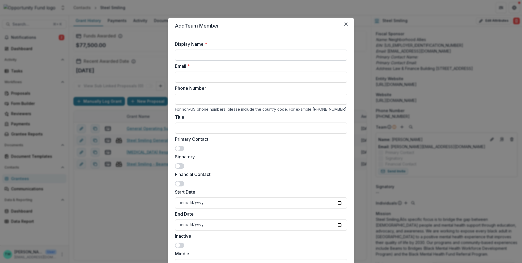
click at [203, 56] on input "Display Name *" at bounding box center [261, 55] width 172 height 11
type input "**********"
click at [188, 130] on input "Title" at bounding box center [261, 128] width 172 height 11
click at [187, 77] on input "Email *" at bounding box center [261, 77] width 172 height 11
paste input "**********"
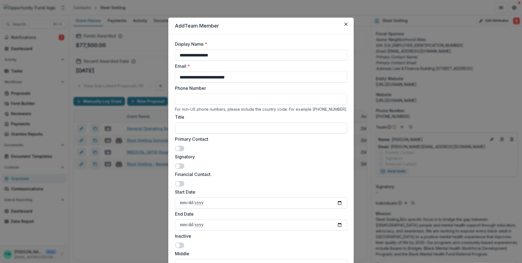
type input "**********"
click at [187, 128] on input "Title" at bounding box center [261, 128] width 172 height 11
type input "*******"
click at [180, 148] on span at bounding box center [179, 149] width 9 height 6
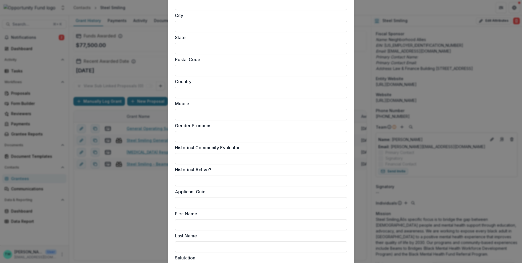
scroll to position [398, 0]
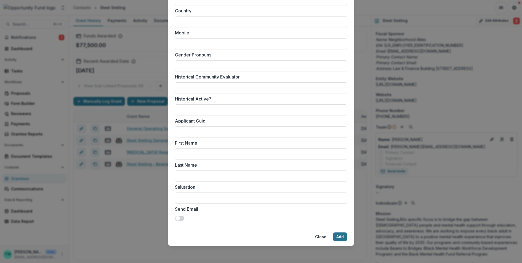
click at [343, 234] on button "Add" at bounding box center [340, 237] width 14 height 9
type input "**********"
click at [339, 238] on button "Add" at bounding box center [340, 237] width 14 height 9
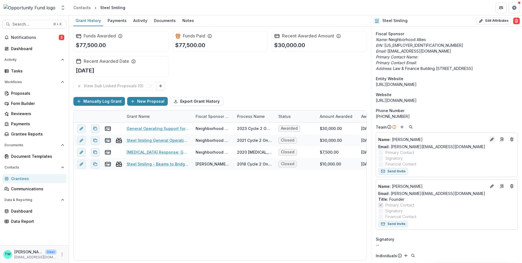
click at [490, 142] on icon "Edit" at bounding box center [491, 139] width 4 height 4
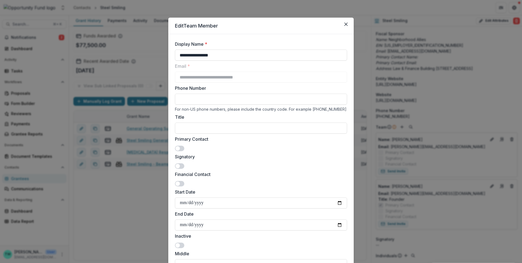
click at [179, 166] on span at bounding box center [179, 166] width 9 height 6
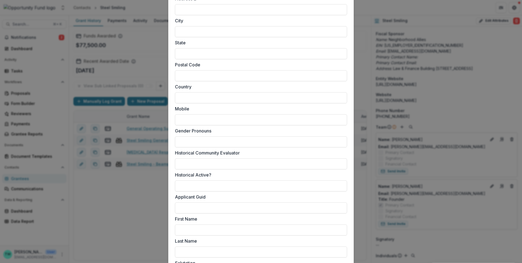
scroll to position [380, 0]
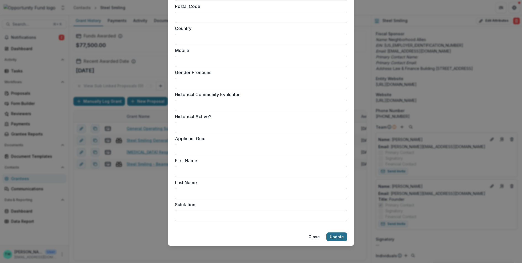
click at [333, 238] on button "Update" at bounding box center [336, 237] width 21 height 9
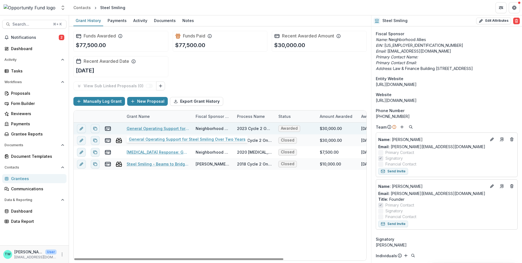
click at [143, 128] on link "General Operating Support for Steel Smiling Over Two Years" at bounding box center [158, 129] width 62 height 6
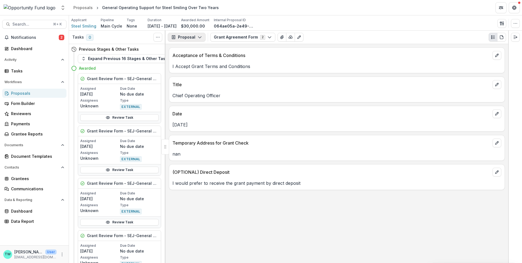
click at [197, 37] on icon "button" at bounding box center [199, 37] width 4 height 4
click at [191, 69] on div "Reports" at bounding box center [204, 68] width 50 height 6
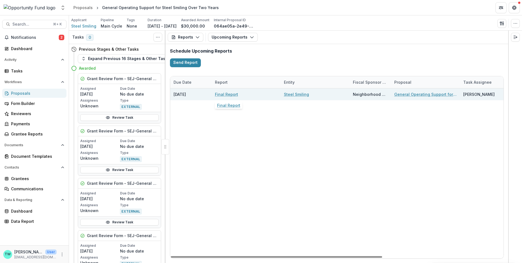
click at [229, 95] on link "Final Report" at bounding box center [226, 95] width 23 height 6
select select "********"
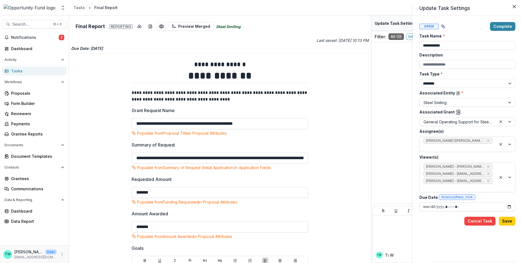
click at [469, 152] on div "**********" at bounding box center [467, 122] width 96 height 178
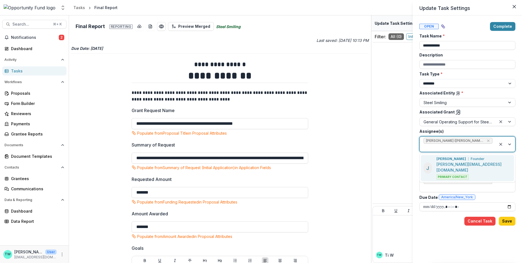
click at [469, 150] on div at bounding box center [457, 147] width 69 height 7
click at [468, 159] on div "Julius Boatwright Founder" at bounding box center [460, 159] width 48 height 5
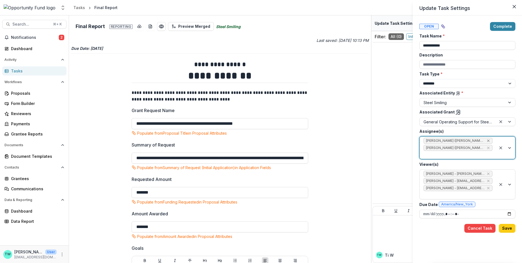
click at [487, 141] on icon "Remove Stephanie Chernay (stephanie@neighborhoodallies.org)" at bounding box center [488, 141] width 4 height 4
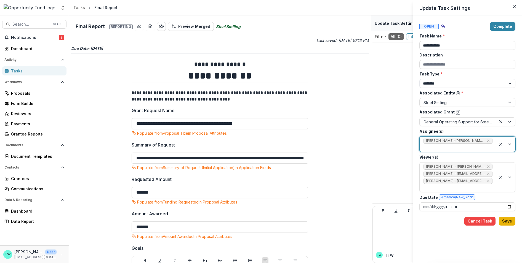
click at [505, 219] on button "Save" at bounding box center [506, 221] width 17 height 9
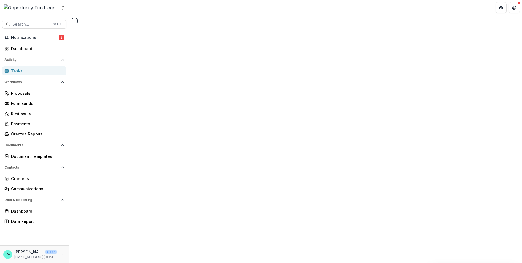
select select "********"
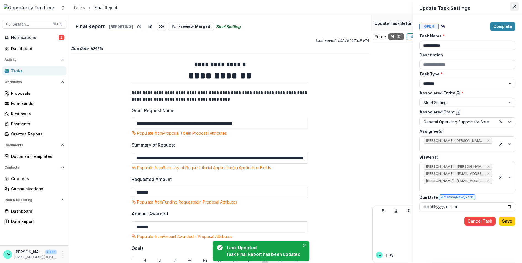
click at [514, 10] on button "Close" at bounding box center [513, 6] width 9 height 9
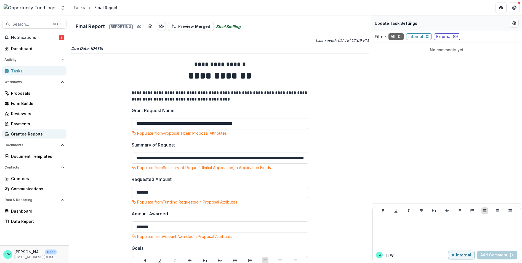
click at [28, 133] on div "Grantee Reports" at bounding box center [36, 134] width 51 height 6
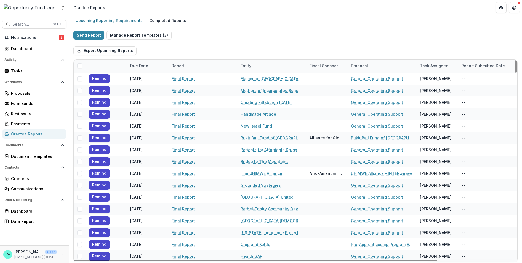
scroll to position [1186, 0]
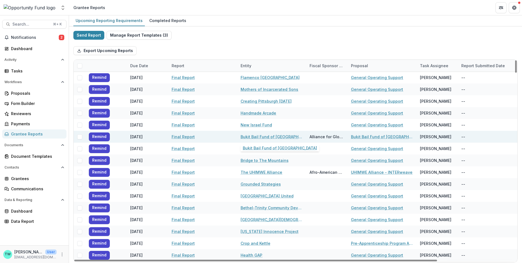
click at [275, 136] on link "Bukit Bail Fund of Pittsburgh" at bounding box center [271, 137] width 62 height 6
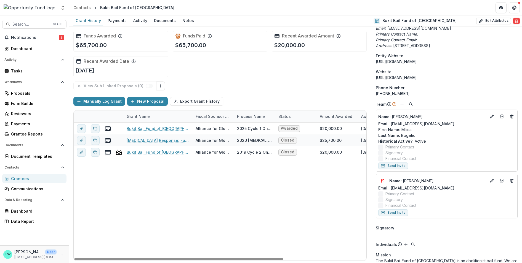
scroll to position [57, 0]
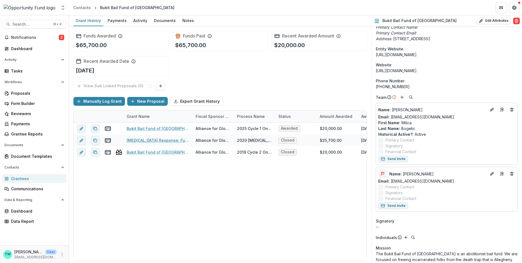
click at [382, 172] on icon "Flag" at bounding box center [382, 173] width 2 height 2
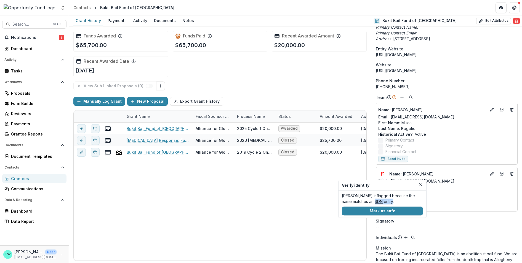
drag, startPoint x: 382, startPoint y: 202, endPoint x: 364, endPoint y: 203, distance: 17.1
click at [364, 203] on p "Taha Abdallah is flagged because the name matches an SDN entry ." at bounding box center [382, 199] width 81 height 12
click at [374, 202] on link "SDN" at bounding box center [378, 201] width 8 height 5
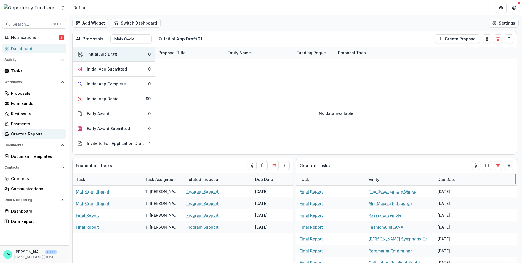
click at [27, 133] on div "Grantee Reports" at bounding box center [36, 134] width 51 height 6
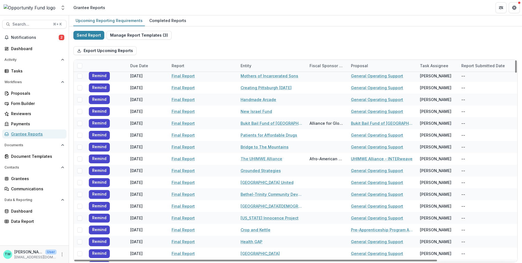
scroll to position [1211, 0]
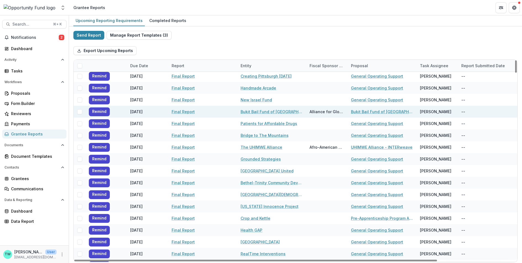
click at [261, 110] on link "Bukit Bail Fund of [GEOGRAPHIC_DATA]" at bounding box center [271, 112] width 62 height 6
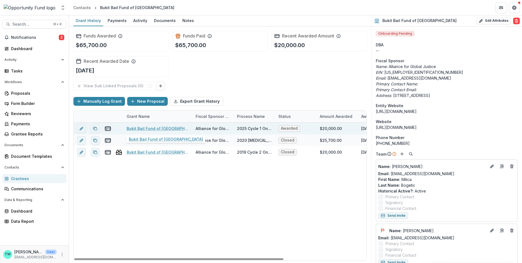
click at [156, 126] on link "Bukit Bail Fund of [GEOGRAPHIC_DATA]" at bounding box center [158, 129] width 62 height 6
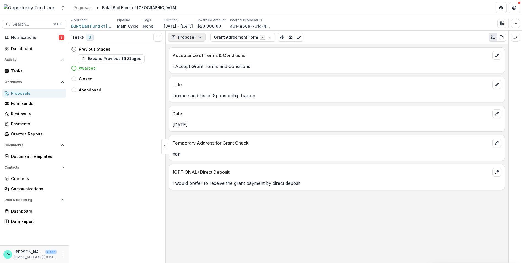
click at [188, 35] on button "Proposal" at bounding box center [187, 37] width 38 height 9
click at [191, 70] on div "Reports" at bounding box center [204, 68] width 50 height 6
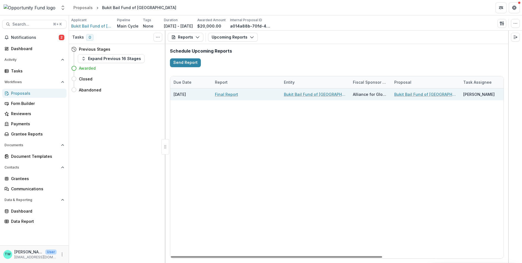
click at [226, 93] on link "Final Report" at bounding box center [226, 95] width 23 height 6
select select "********"
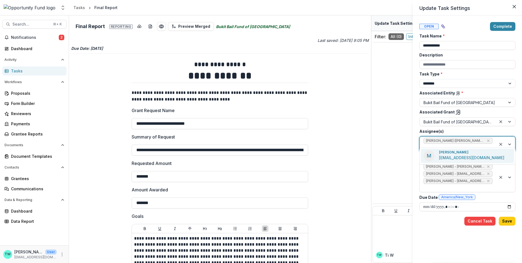
click at [490, 144] on div at bounding box center [457, 147] width 69 height 7
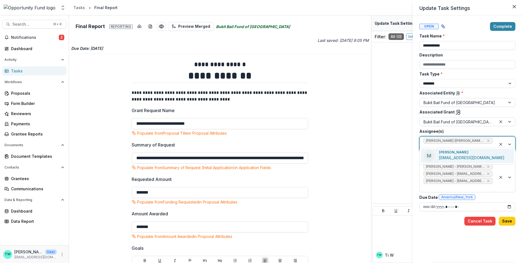
click at [469, 154] on div "Milica Bogetic mikibogetic@gmail.com" at bounding box center [471, 156] width 65 height 12
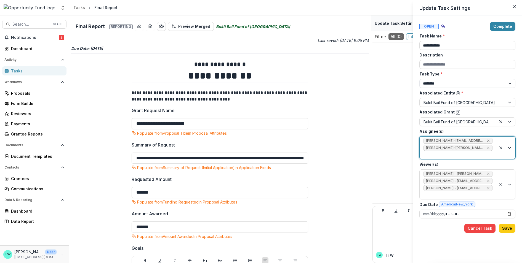
click at [488, 140] on icon "Remove Milica Bogetic (mikibogetic@gmail.com)" at bounding box center [488, 141] width 2 height 2
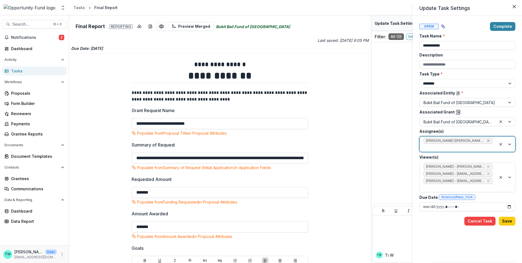
click at [486, 141] on icon "Remove Taha Abdallah (taha@afgj.org)" at bounding box center [488, 141] width 4 height 4
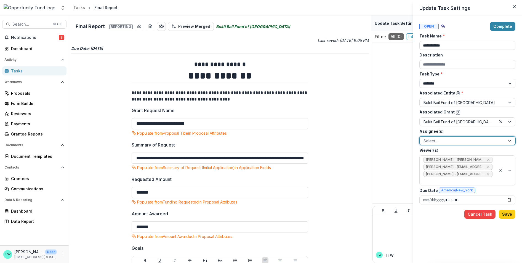
click at [491, 142] on div at bounding box center [462, 141] width 78 height 7
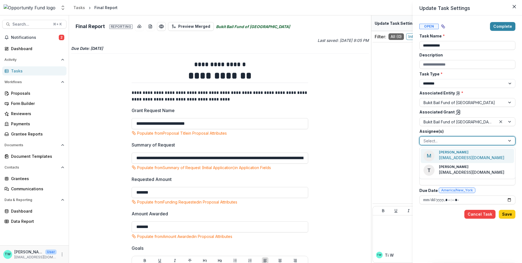
click at [466, 155] on p "mikibogetic@gmail.com" at bounding box center [471, 158] width 65 height 6
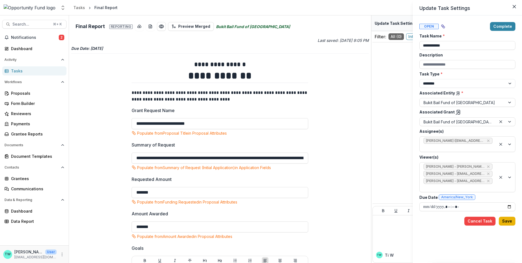
click at [508, 219] on button "Save" at bounding box center [506, 221] width 17 height 9
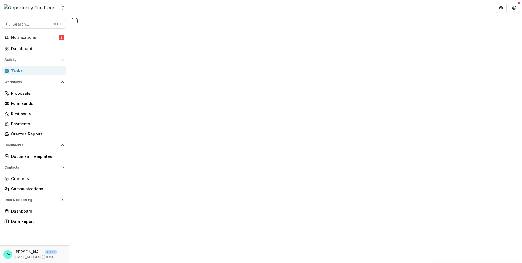
select select "********"
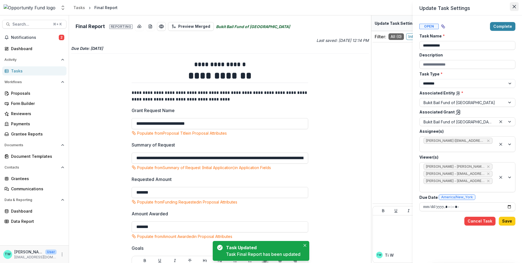
click at [514, 7] on icon "Close" at bounding box center [513, 6] width 3 height 3
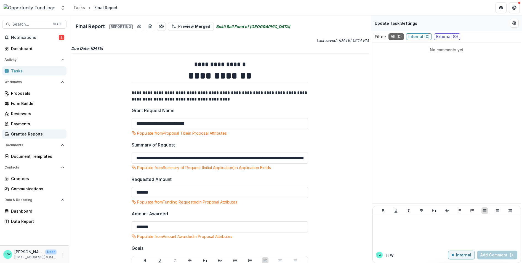
click at [25, 133] on div "Grantee Reports" at bounding box center [36, 134] width 51 height 6
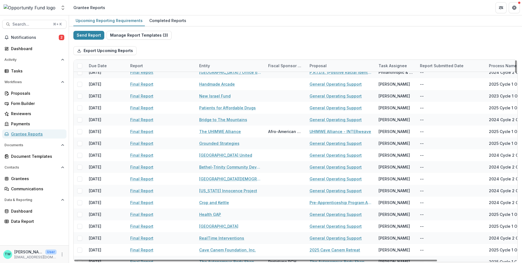
scroll to position [1227, 0]
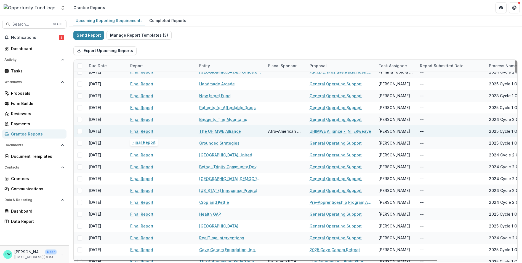
click at [135, 131] on link "Final Report" at bounding box center [141, 131] width 23 height 6
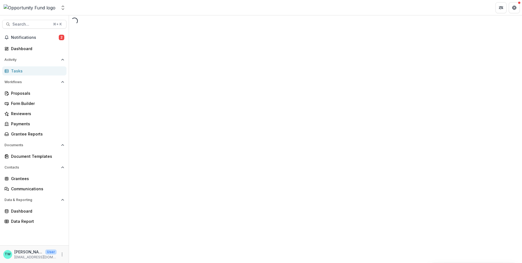
select select "********"
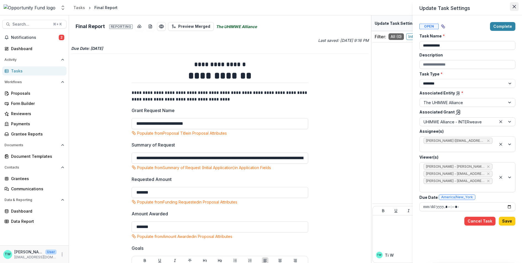
click at [514, 8] on icon "Close" at bounding box center [513, 6] width 3 height 3
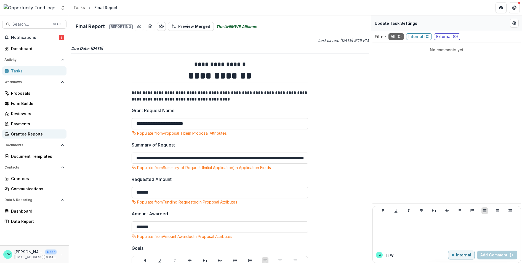
click at [17, 137] on link "Grantee Reports" at bounding box center [34, 134] width 64 height 9
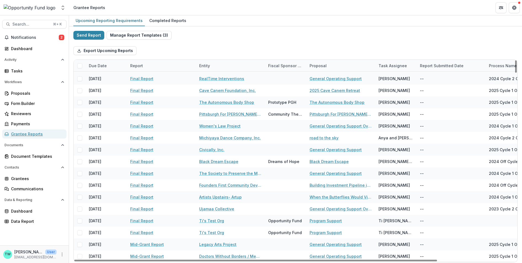
scroll to position [1388, 0]
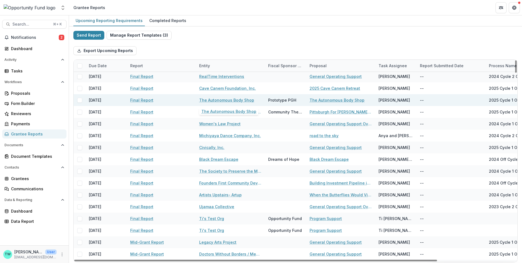
click at [210, 100] on link "The Autonomous Body Shop" at bounding box center [226, 100] width 55 height 6
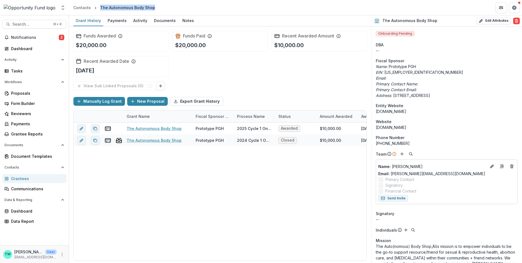
drag, startPoint x: 161, startPoint y: 8, endPoint x: 100, endPoint y: 5, distance: 61.8
click at [100, 5] on header "Contacts The Autonomous Body Shop" at bounding box center [295, 7] width 453 height 15
click at [32, 25] on span "Search..." at bounding box center [30, 24] width 37 height 5
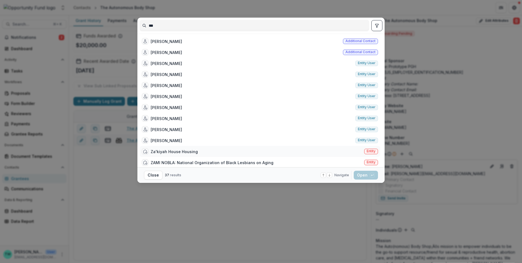
type input "***"
click at [186, 150] on div "Za'kiyah House Housing" at bounding box center [174, 152] width 47 height 6
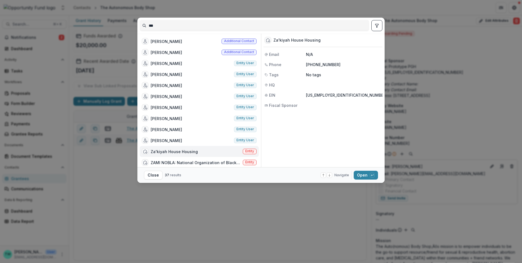
click at [251, 151] on span "Entity" at bounding box center [249, 151] width 9 height 4
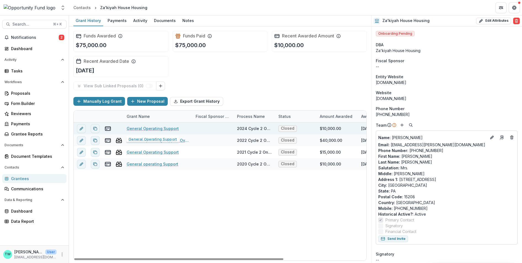
click at [142, 126] on link "General Operating Support" at bounding box center [153, 129] width 52 height 6
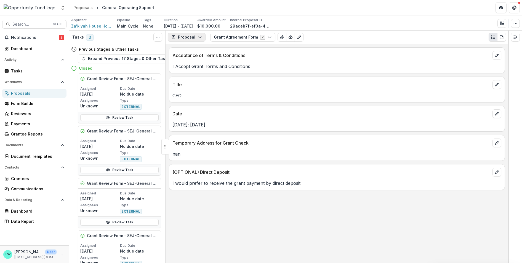
click at [195, 35] on button "Proposal" at bounding box center [187, 37] width 38 height 9
click at [194, 65] on div "Reports" at bounding box center [204, 68] width 50 height 6
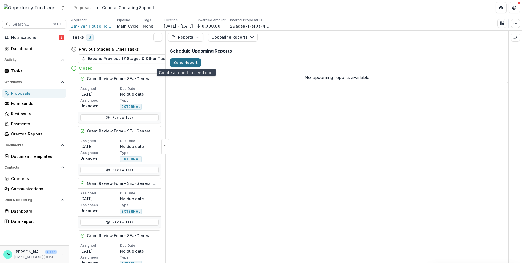
click at [187, 63] on button "Send Report" at bounding box center [185, 62] width 31 height 9
select select "********"
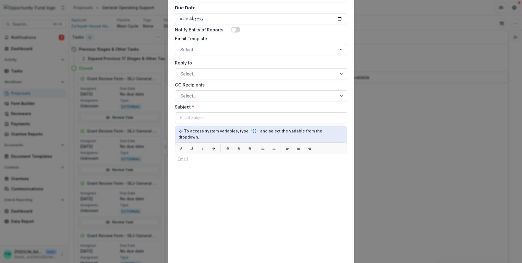
scroll to position [218, 0]
click at [238, 28] on span at bounding box center [235, 31] width 9 height 6
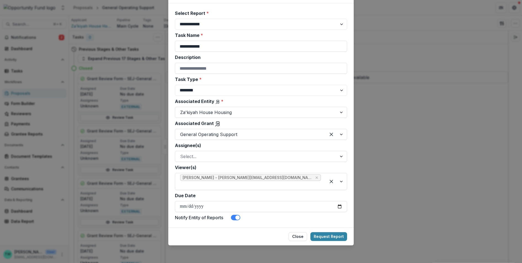
scroll to position [25, 0]
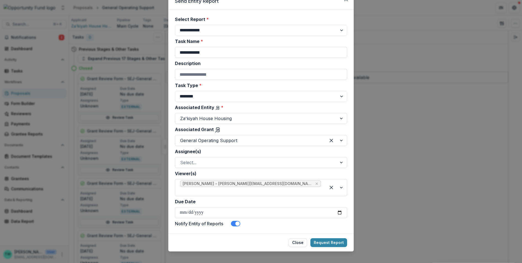
click at [233, 221] on span at bounding box center [235, 224] width 9 height 6
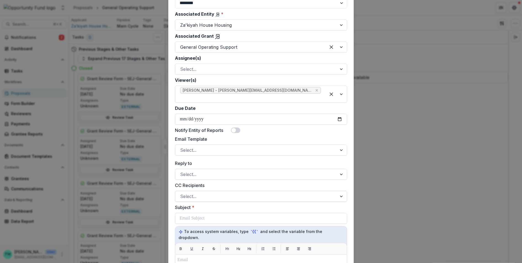
scroll to position [120, 0]
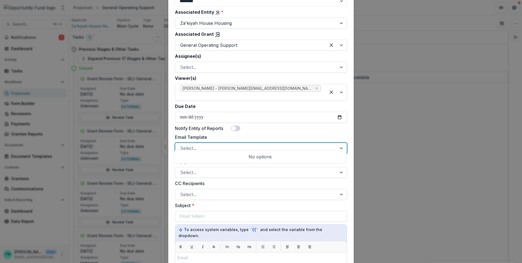
click at [264, 144] on div at bounding box center [256, 148] width 152 height 8
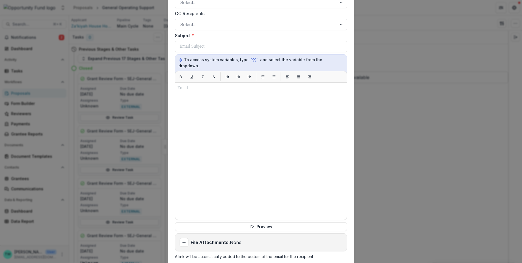
scroll to position [319, 0]
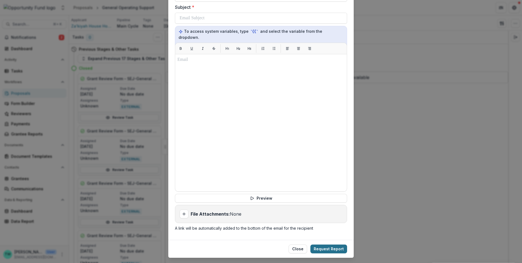
click at [328, 245] on button "Request Report" at bounding box center [328, 249] width 37 height 9
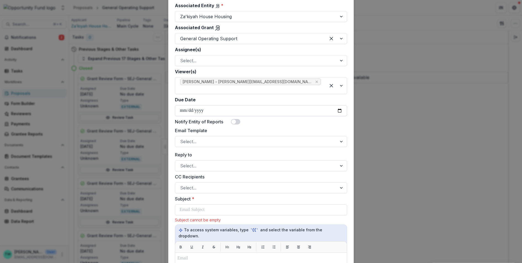
scroll to position [127, 0]
click at [239, 119] on span at bounding box center [235, 122] width 9 height 6
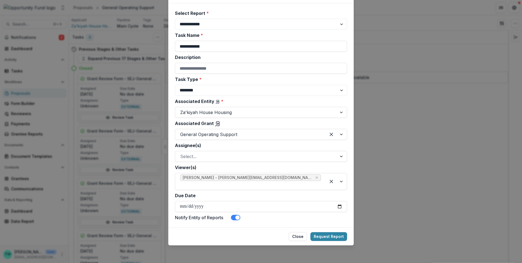
scroll to position [25, 0]
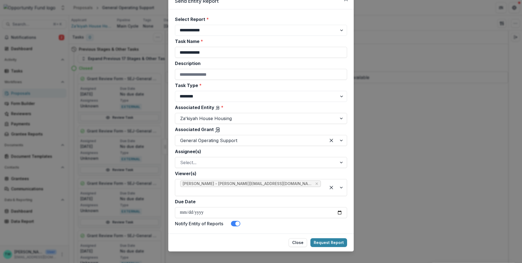
click at [233, 221] on span at bounding box center [235, 224] width 9 height 6
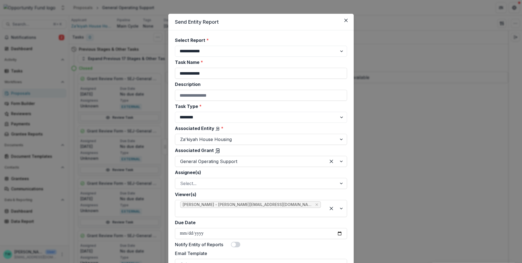
scroll to position [0, 0]
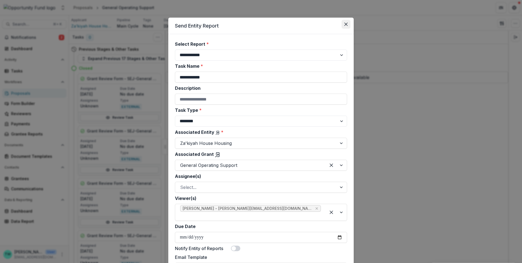
click at [344, 23] on icon "Close" at bounding box center [345, 24] width 3 height 3
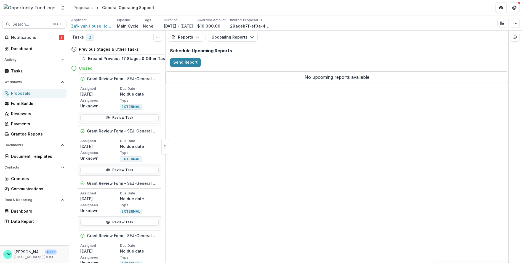
click at [98, 26] on span "Za'kiyah House Housing" at bounding box center [91, 26] width 41 height 6
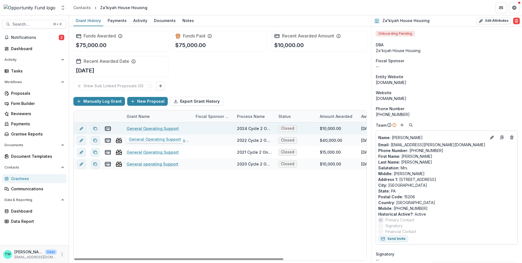
click at [151, 127] on link "General Operating Support" at bounding box center [153, 129] width 52 height 6
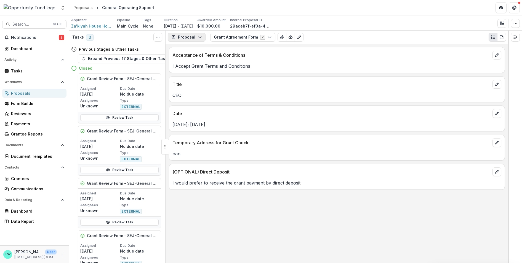
click at [200, 36] on icon "button" at bounding box center [199, 37] width 4 height 4
click at [196, 69] on div "Reports" at bounding box center [204, 68] width 50 height 6
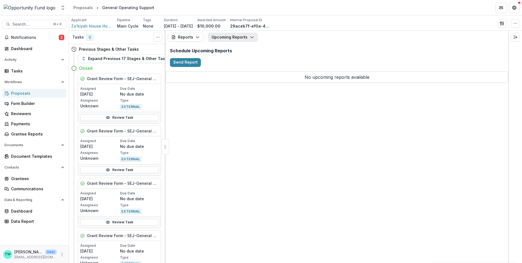
click at [249, 38] on icon "button" at bounding box center [251, 37] width 4 height 4
click at [286, 42] on div "Reports Proposal Payments Reports Grant Agreements Board Summaries Bank Details…" at bounding box center [336, 37] width 342 height 13
click at [195, 36] on icon "button" at bounding box center [197, 37] width 4 height 4
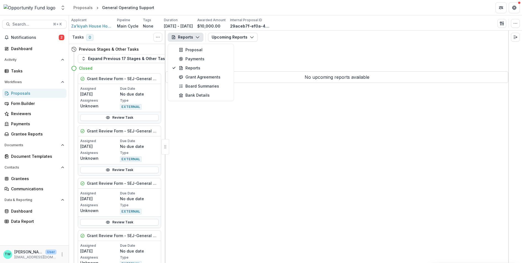
click at [180, 133] on div "Reports Proposal Payments Reports Grant Agreements Board Summaries Bank Details…" at bounding box center [336, 147] width 342 height 233
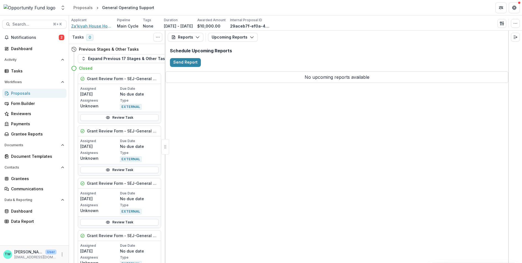
click at [100, 26] on span "Za'kiyah House Housing" at bounding box center [91, 26] width 41 height 6
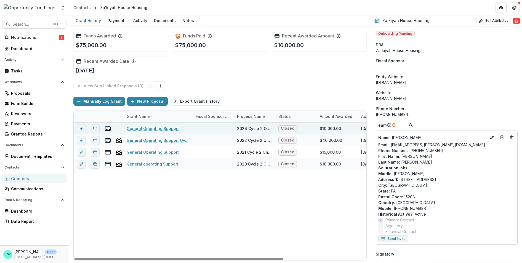
click at [153, 127] on link "General Operating Support" at bounding box center [153, 129] width 52 height 6
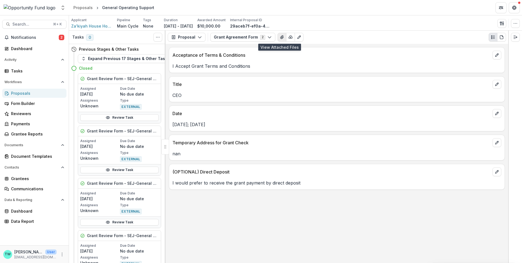
click at [280, 35] on icon "View Attached Files" at bounding box center [282, 37] width 4 height 4
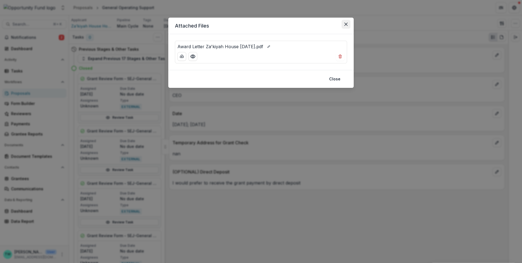
click at [345, 25] on icon "Close" at bounding box center [345, 24] width 3 height 3
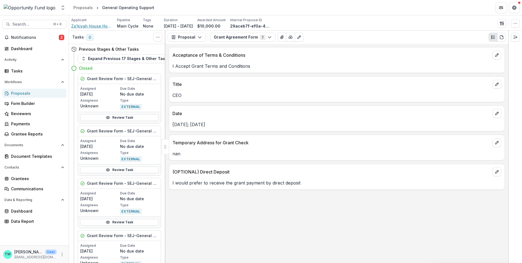
click at [102, 28] on span "Za'kiyah House Housing" at bounding box center [91, 26] width 41 height 6
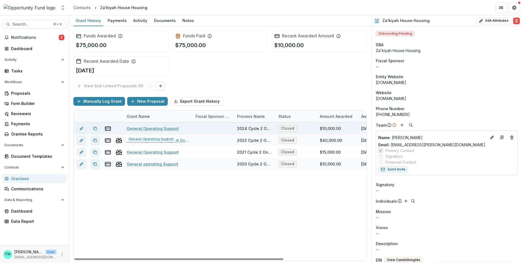
click at [153, 129] on link "General Operating Support" at bounding box center [153, 129] width 52 height 6
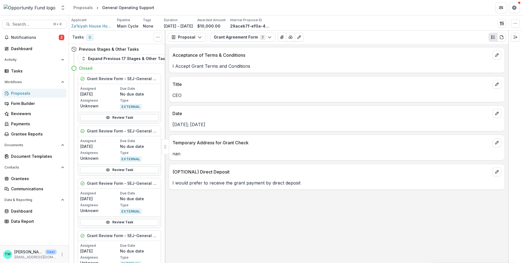
click at [84, 69] on h4 "Closed" at bounding box center [86, 68] width 14 height 6
click at [98, 60] on button "Expand Previous 17 Stages & Other Tasks" at bounding box center [125, 58] width 95 height 9
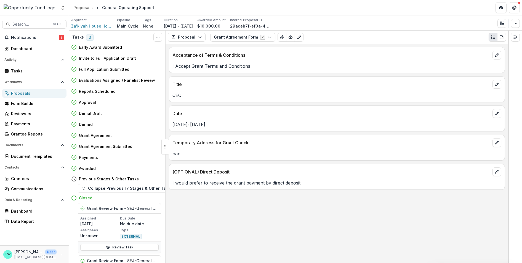
scroll to position [432, 1]
click at [99, 89] on h4 "Reports Scheduled" at bounding box center [96, 91] width 37 height 6
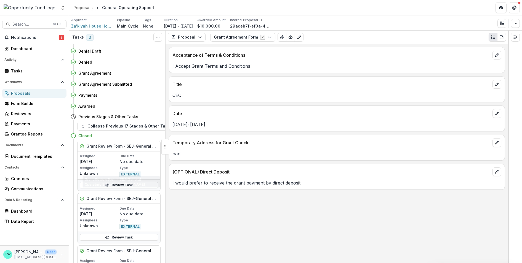
scroll to position [450, 1]
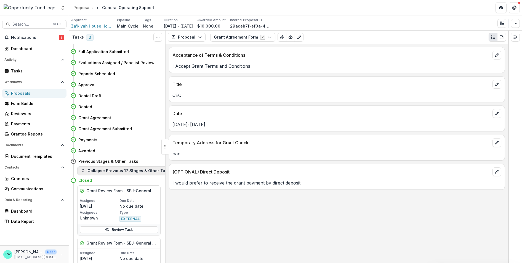
click at [103, 171] on button "Collapse Previous 17 Stages & Other Tasks" at bounding box center [126, 171] width 98 height 9
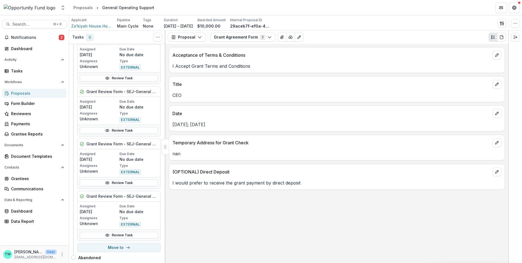
scroll to position [0, 1]
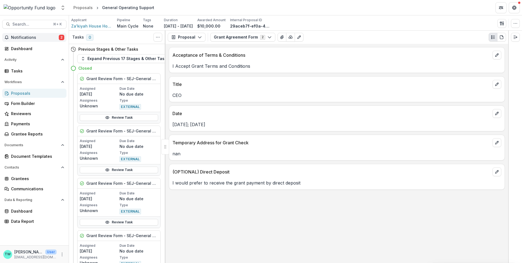
click at [17, 40] on button "Notifications 2" at bounding box center [34, 37] width 64 height 9
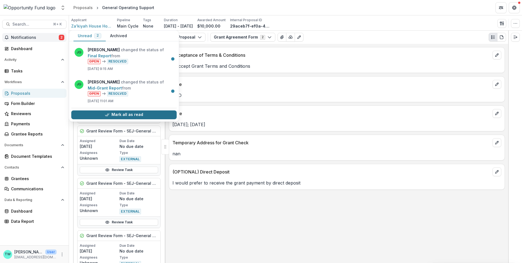
click at [136, 115] on button "Mark all as read" at bounding box center [123, 115] width 105 height 9
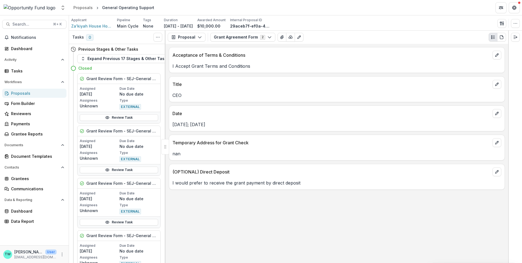
click at [216, 221] on div "Acceptance of Terms & Conditions I Accept Grant Terms and Conditions Title CEO …" at bounding box center [336, 153] width 342 height 219
click at [21, 125] on div "Payments" at bounding box center [36, 124] width 51 height 6
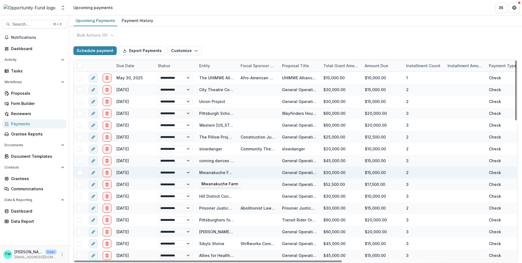
click at [214, 172] on link "Mwanakuche Farm" at bounding box center [217, 172] width 37 height 5
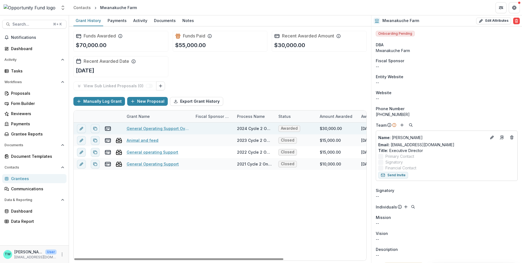
click at [162, 128] on link "General Operating Support Over 2 Years" at bounding box center [158, 129] width 62 height 6
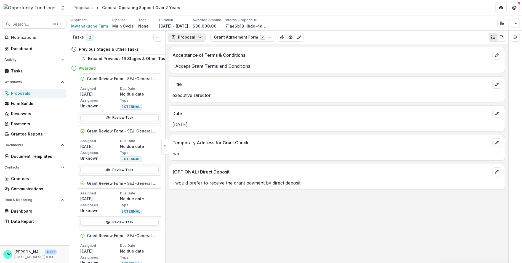
click at [187, 37] on button "Proposal" at bounding box center [187, 37] width 38 height 9
click at [193, 55] on button "Payments" at bounding box center [200, 58] width 63 height 9
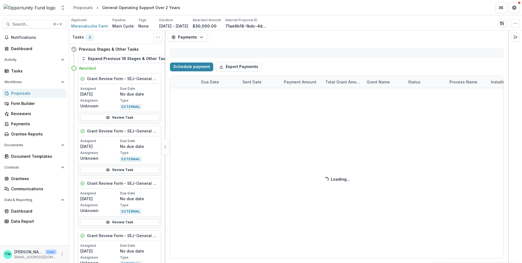
select select "**********"
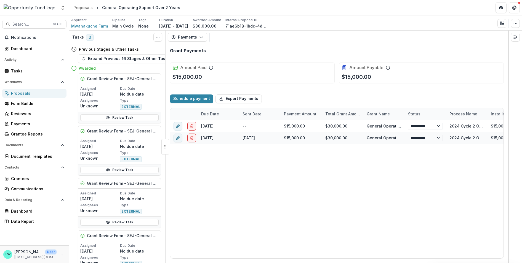
select select "**********"
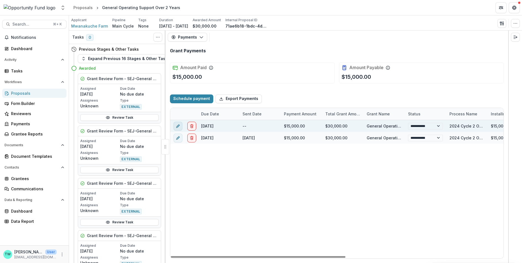
select select "**********"
click at [178, 126] on icon "edit" at bounding box center [177, 126] width 2 height 2
select select "*****"
select select "**********"
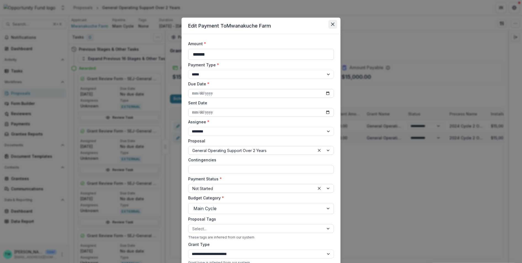
click at [332, 21] on button "Close" at bounding box center [332, 24] width 9 height 9
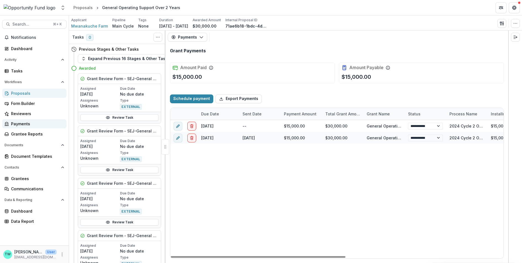
click at [20, 126] on div "Payments" at bounding box center [36, 124] width 51 height 6
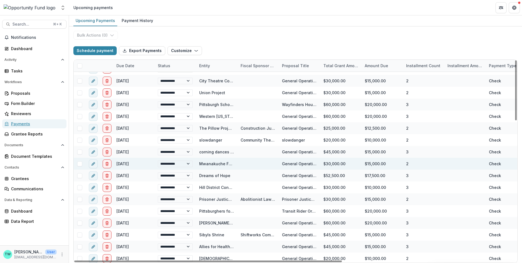
scroll to position [10, 0]
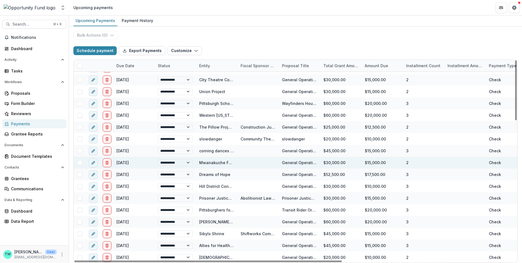
click at [80, 162] on span at bounding box center [79, 162] width 5 height 5
click at [107, 52] on button "Schedule payment" at bounding box center [94, 50] width 43 height 9
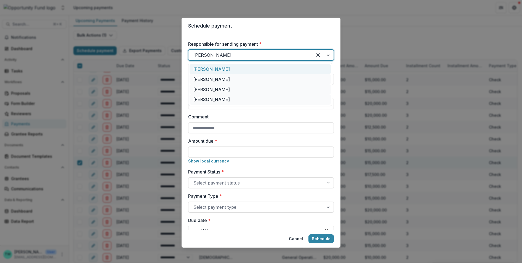
click at [229, 55] on div at bounding box center [250, 55] width 114 height 8
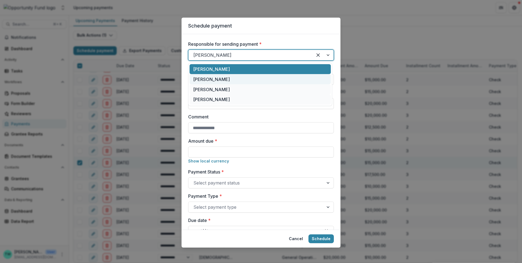
click at [205, 79] on div "[PERSON_NAME]" at bounding box center [259, 79] width 141 height 10
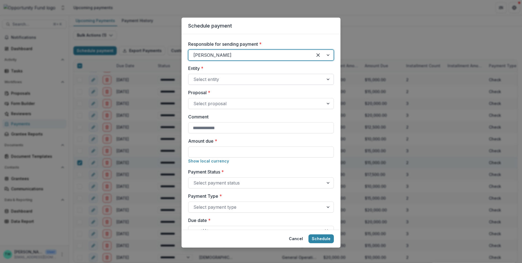
click at [206, 80] on div at bounding box center [255, 80] width 125 height 8
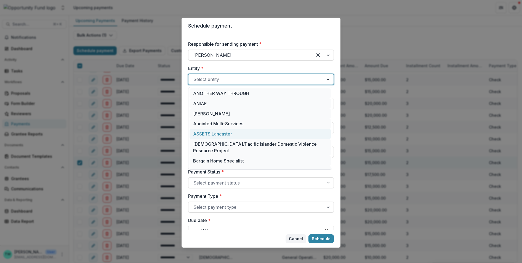
click at [297, 237] on button "Cancel" at bounding box center [295, 239] width 21 height 9
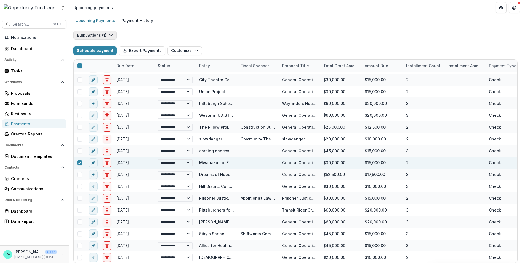
click at [112, 36] on icon "button" at bounding box center [111, 35] width 4 height 4
click at [143, 35] on button "Bulk Complete Payments" at bounding box center [150, 35] width 63 height 9
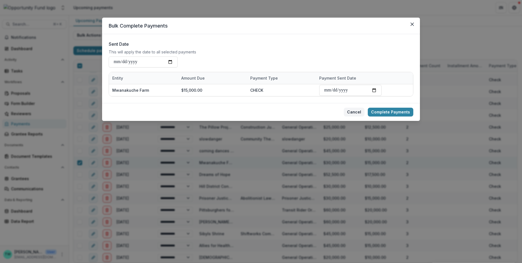
click at [355, 113] on button "Cancel" at bounding box center [353, 112] width 21 height 9
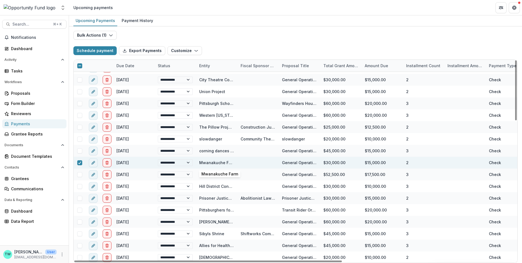
click at [219, 163] on link "Mwanakuche Farm" at bounding box center [217, 162] width 37 height 5
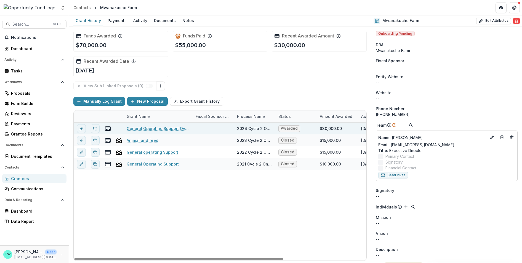
click at [163, 128] on link "General Operating Support Over 2 Years" at bounding box center [158, 129] width 62 height 6
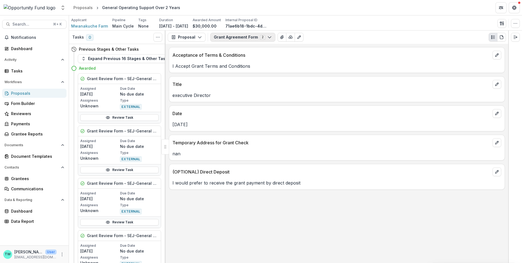
click at [232, 39] on button "Grant Agreement Form 2" at bounding box center [242, 37] width 65 height 9
click at [189, 37] on button "Proposal" at bounding box center [187, 37] width 38 height 9
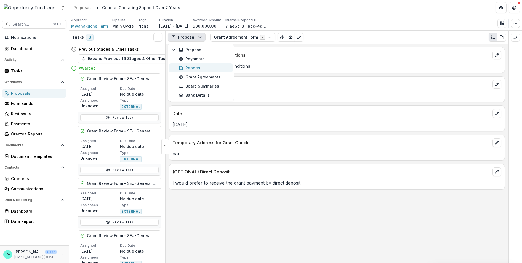
click at [191, 66] on div "Reports" at bounding box center [204, 68] width 50 height 6
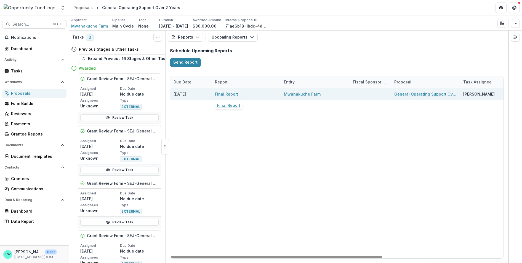
click at [222, 95] on link "Final Report" at bounding box center [226, 94] width 23 height 6
select select "********"
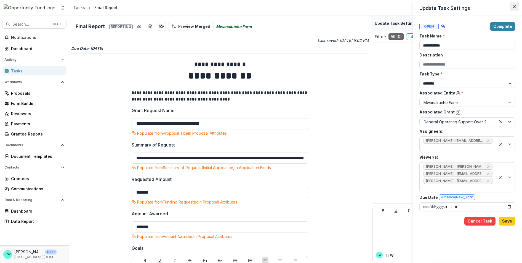
click at [515, 7] on icon "Close" at bounding box center [513, 6] width 3 height 3
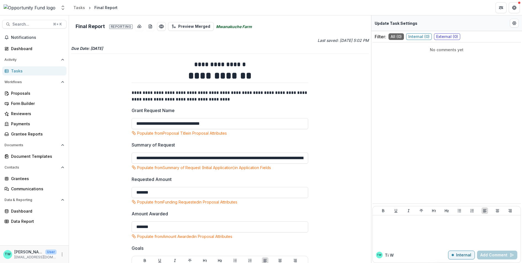
click at [230, 26] on icon "Mwanakuche Farm" at bounding box center [234, 27] width 36 height 6
click at [516, 23] on button "Edit Form Settings" at bounding box center [513, 23] width 9 height 9
select select "********"
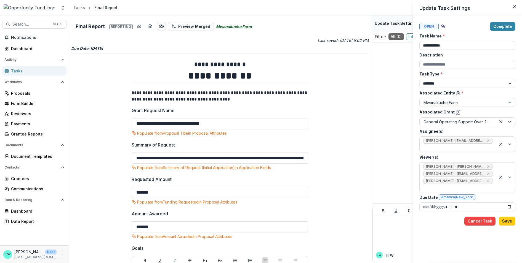
click at [457, 112] on icon at bounding box center [458, 113] width 6 height 6
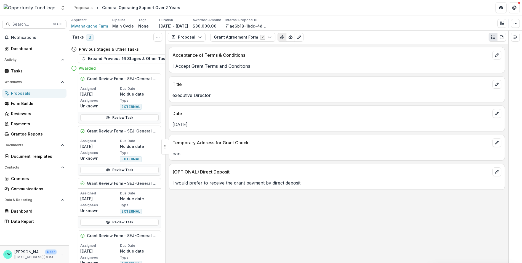
click at [280, 38] on icon "View Attached Files" at bounding box center [281, 37] width 3 height 3
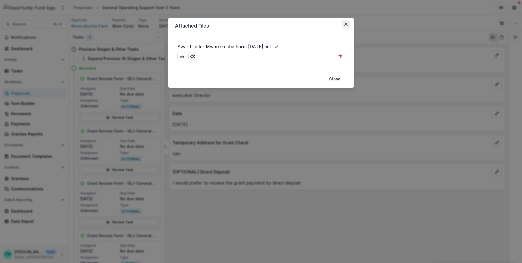
click at [348, 23] on button "Close" at bounding box center [345, 24] width 9 height 9
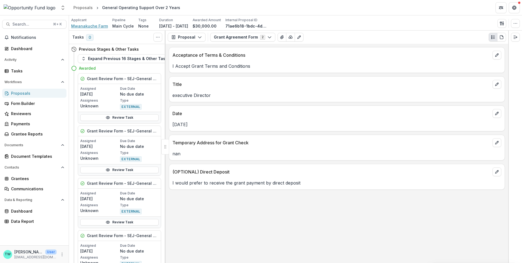
click at [93, 27] on span "Mwanakuche Farm" at bounding box center [89, 26] width 37 height 6
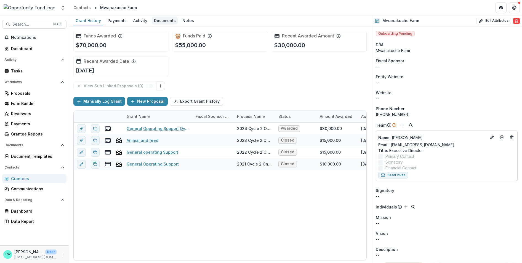
click at [158, 19] on div "Documents" at bounding box center [165, 21] width 26 height 8
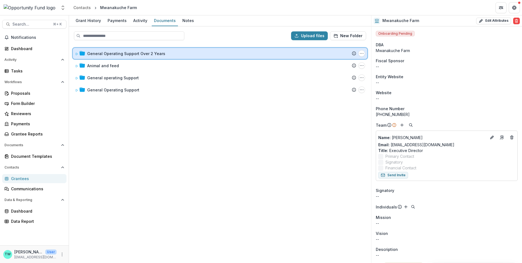
click at [77, 53] on icon at bounding box center [76, 53] width 3 height 3
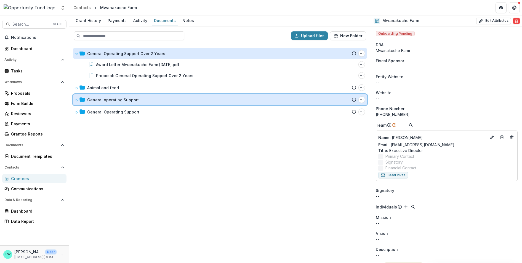
click at [76, 100] on icon at bounding box center [77, 100] width 2 height 2
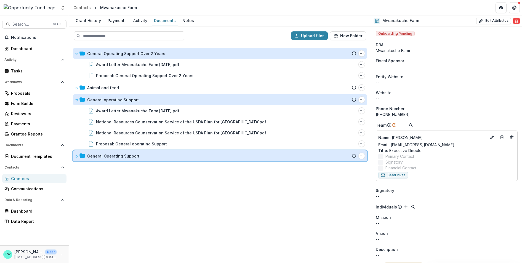
click at [76, 155] on icon at bounding box center [76, 156] width 3 height 3
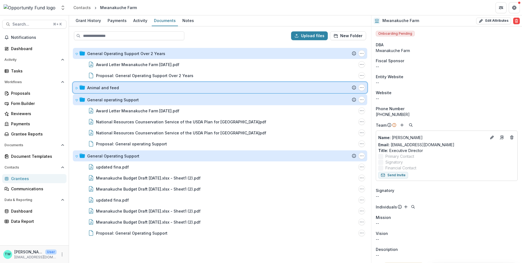
click at [76, 87] on icon at bounding box center [76, 88] width 3 height 3
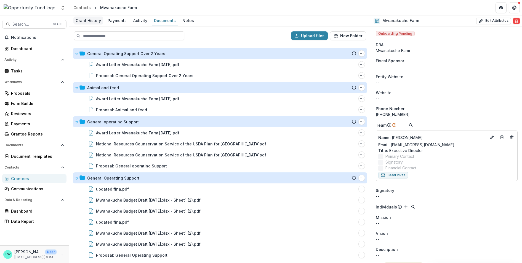
click at [90, 20] on div "Grant History" at bounding box center [88, 21] width 30 height 8
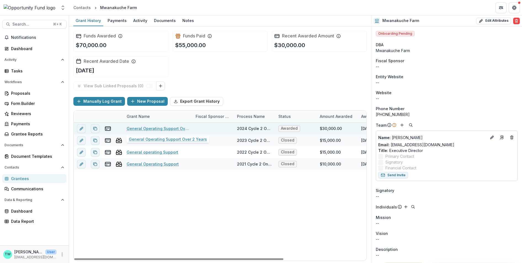
click at [146, 127] on link "General Operating Support Over 2 Years" at bounding box center [158, 129] width 62 height 6
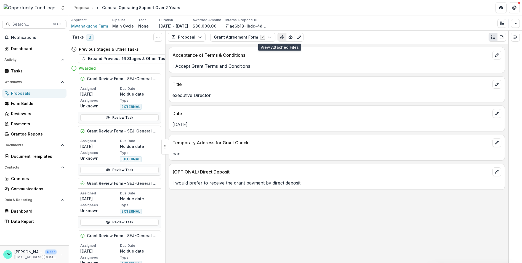
click at [280, 36] on icon "View Attached Files" at bounding box center [281, 37] width 3 height 3
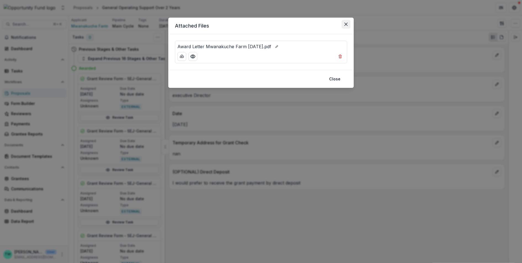
click at [345, 24] on icon "Close" at bounding box center [345, 24] width 3 height 3
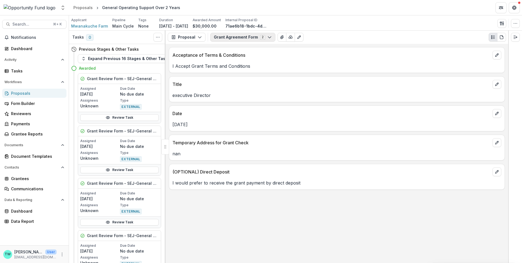
click at [270, 37] on button "Grant Agreement Form 2" at bounding box center [242, 37] width 65 height 9
click at [190, 36] on button "Proposal" at bounding box center [187, 37] width 38 height 9
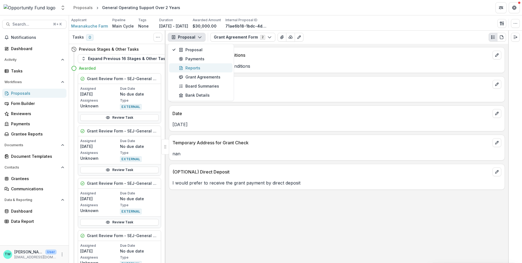
click at [193, 70] on div "Reports" at bounding box center [204, 68] width 50 height 6
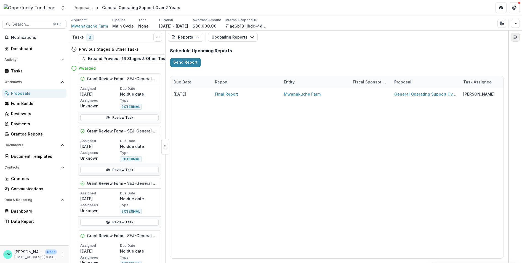
click at [514, 37] on icon "Expand right" at bounding box center [515, 37] width 4 height 4
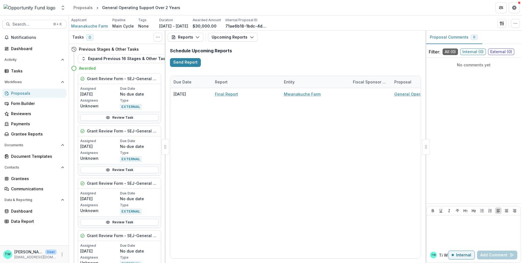
click at [289, 55] on div "Schedule Upcoming Reports Send Report" at bounding box center [295, 57] width 260 height 27
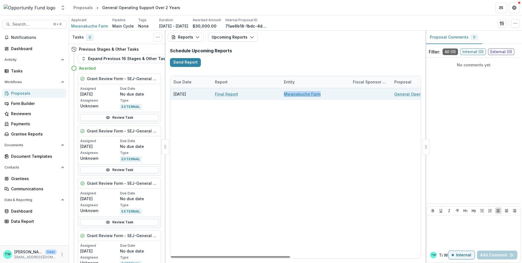
drag, startPoint x: 328, startPoint y: 94, endPoint x: 281, endPoint y: 94, distance: 46.9
click at [281, 94] on div "Mwanakuche Farm" at bounding box center [314, 94] width 69 height 12
copy link "Mwanakuche Farm"
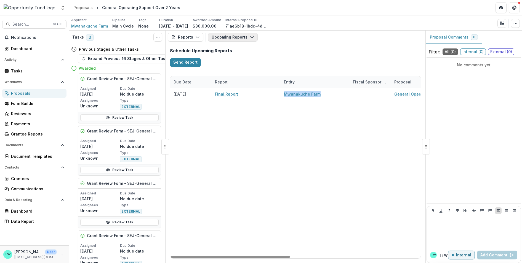
click at [230, 40] on button "Upcoming Reports" at bounding box center [233, 37] width 50 height 9
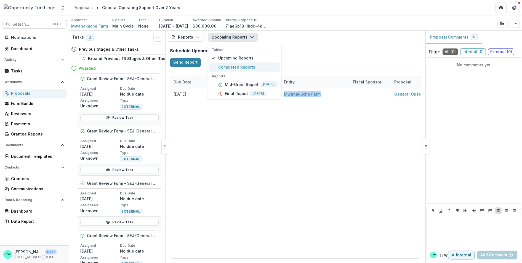
click at [234, 69] on span "Completed Reports" at bounding box center [247, 67] width 59 height 6
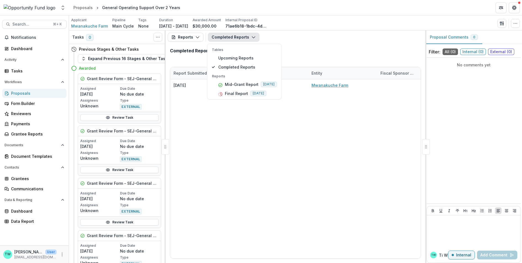
click at [247, 164] on div "[DATE] Mid-Grant Report Mwanakuche Farm General Operating Support Over 2 Years …" at bounding box center [404, 168] width 469 height 179
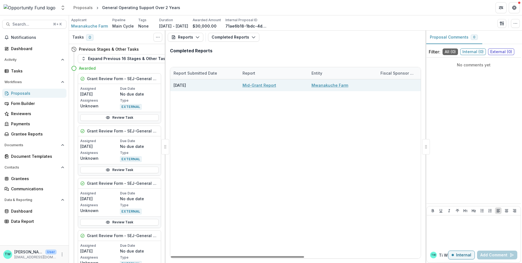
click at [259, 85] on link "Mid-Grant Report" at bounding box center [259, 85] width 34 height 6
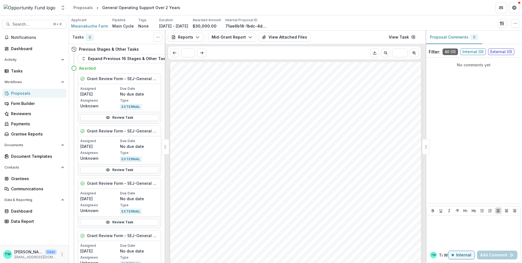
scroll to position [1437, 0]
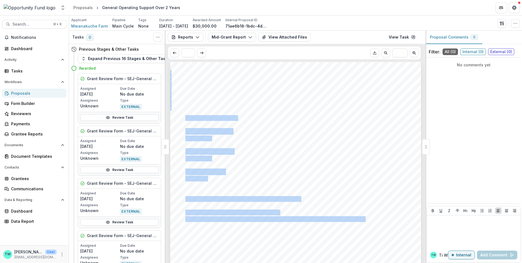
drag, startPoint x: 236, startPoint y: 118, endPoint x: 184, endPoint y: 118, distance: 52.1
click at [184, 118] on div "Direct Deposit Opportunity Fund Direct Deposit Form Name on the Account Mwanaku…" at bounding box center [295, 234] width 251 height 355
click at [185, 118] on span "Mwanakuche Farm Inc" at bounding box center [210, 118] width 51 height 5
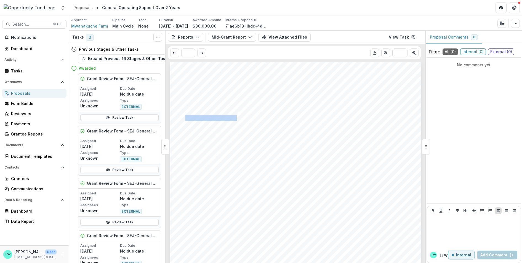
drag, startPoint x: 185, startPoint y: 118, endPoint x: 235, endPoint y: 119, distance: 49.6
click at [235, 119] on span "Mwanakuche Farm Inc" at bounding box center [210, 118] width 51 height 5
copy span "Mwanakuche Farm Inc"
drag, startPoint x: 211, startPoint y: 138, endPoint x: 191, endPoint y: 138, distance: 19.8
click at [191, 138] on div "Direct Deposit Opportunity Fund Direct Deposit Form Name on the Account Mwanaku…" at bounding box center [295, 234] width 251 height 355
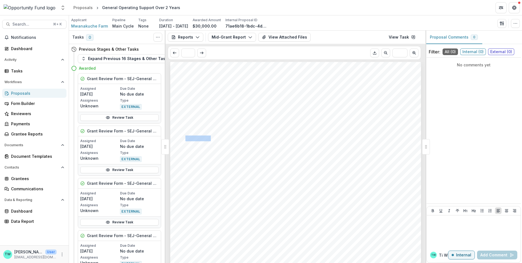
drag, startPoint x: 185, startPoint y: 138, endPoint x: 208, endPoint y: 137, distance: 23.4
click at [208, 137] on span "083000137" at bounding box center [197, 138] width 25 height 5
copy span "083000137"
drag, startPoint x: 185, startPoint y: 159, endPoint x: 209, endPoint y: 158, distance: 24.6
click at [209, 158] on span "667732930" at bounding box center [197, 158] width 25 height 5
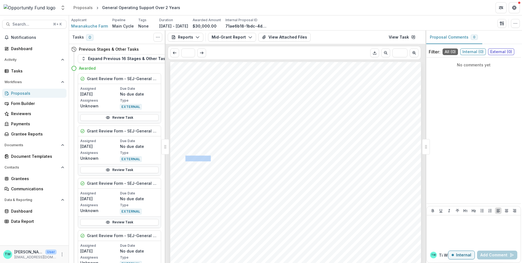
copy span "667732930"
click at [244, 37] on button "Mid-Grant Report" at bounding box center [232, 37] width 48 height 9
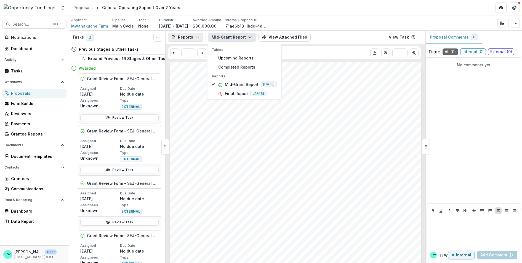
click at [193, 37] on button "Reports" at bounding box center [186, 37] width 36 height 9
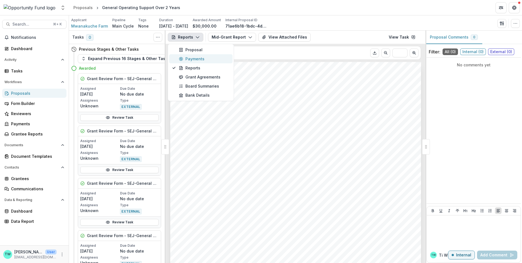
click at [192, 56] on div "Payments" at bounding box center [204, 59] width 50 height 6
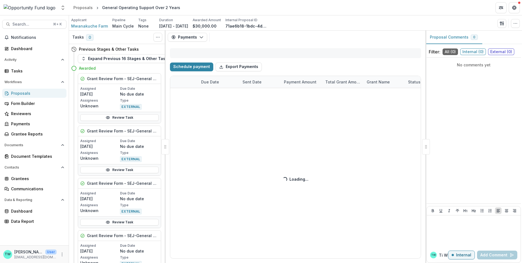
select select "**********"
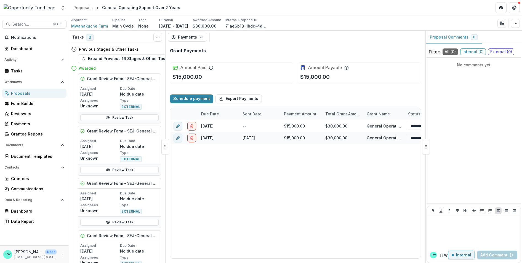
select select "**********"
click at [200, 36] on icon "button" at bounding box center [201, 37] width 4 height 4
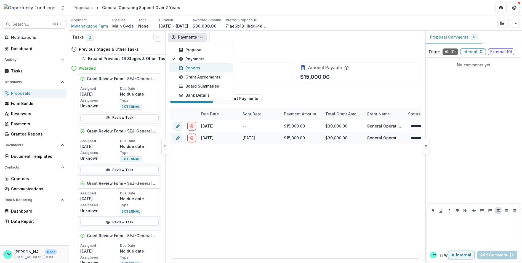
click at [198, 64] on button "Reports" at bounding box center [200, 67] width 63 height 9
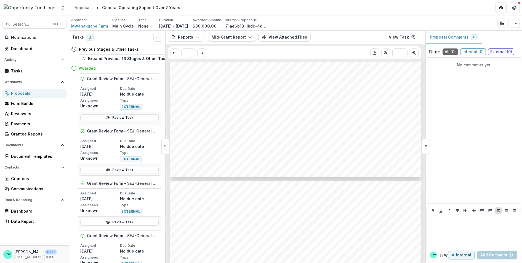
scroll to position [115, 0]
click at [248, 38] on icon "button" at bounding box center [250, 37] width 4 height 4
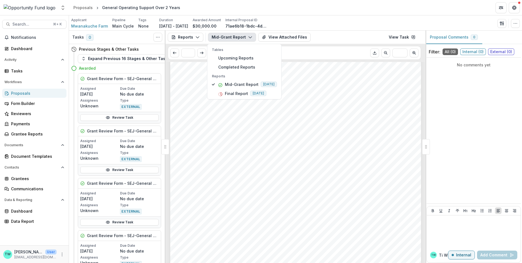
click at [194, 31] on div "Reports Proposal Payments Reports Grant Agreements Board Summaries Bank Details…" at bounding box center [295, 37] width 260 height 13
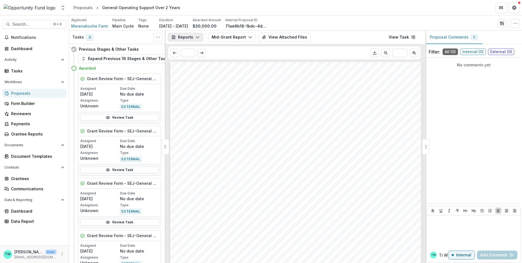
click at [194, 36] on button "Reports" at bounding box center [186, 37] width 36 height 9
click at [196, 61] on div "Payments" at bounding box center [204, 59] width 50 height 6
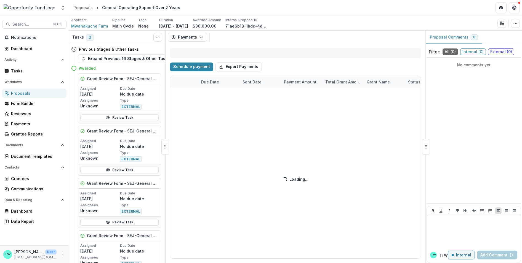
select select "**********"
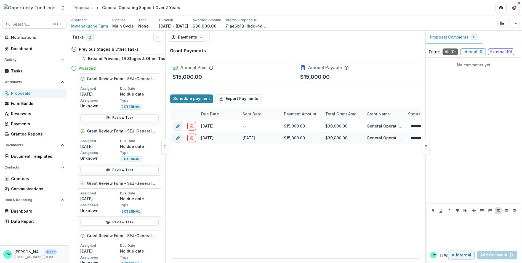
select select "**********"
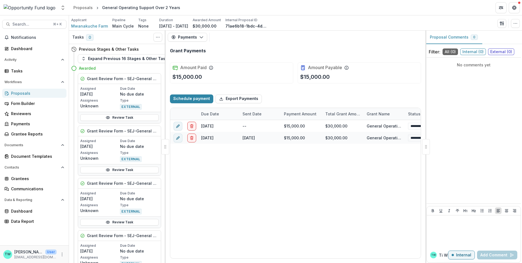
select select "**********"
click at [44, 24] on span "Search..." at bounding box center [30, 24] width 37 height 5
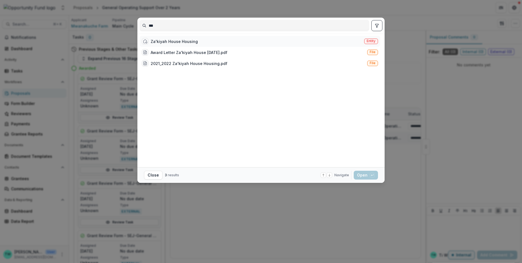
type input "***"
click at [373, 39] on span "Entity" at bounding box center [370, 41] width 9 height 4
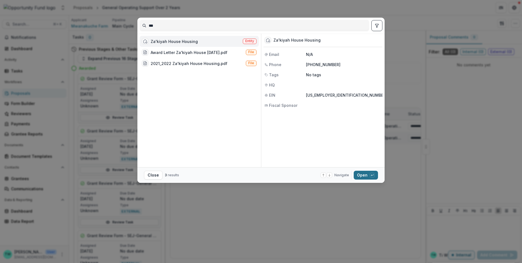
click at [362, 174] on button "Open with enter key" at bounding box center [365, 175] width 24 height 9
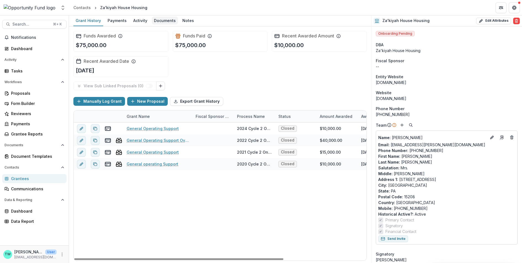
click at [164, 21] on div "Documents" at bounding box center [165, 21] width 26 height 8
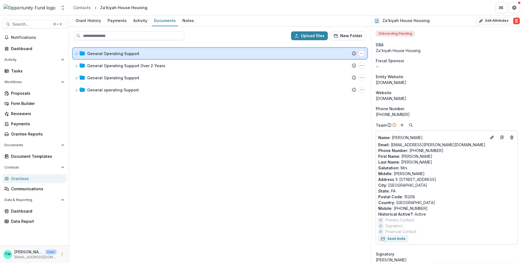
click at [77, 55] on icon at bounding box center [76, 53] width 3 height 3
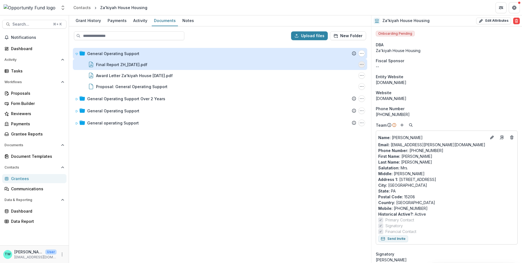
click at [363, 65] on circle "Final Report ZH_7.16.2025.pdf Options" at bounding box center [363, 65] width 0 height 0
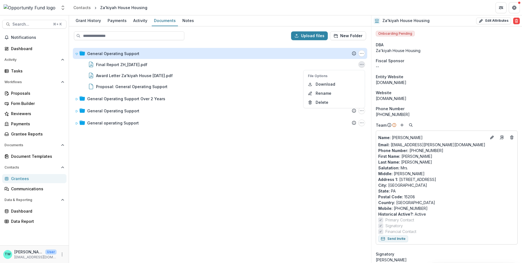
click at [283, 45] on div "General Operating Support Submission Temelio Proposal Attached proposal documen…" at bounding box center [219, 154] width 301 height 218
click at [92, 19] on div "Grant History" at bounding box center [88, 21] width 30 height 8
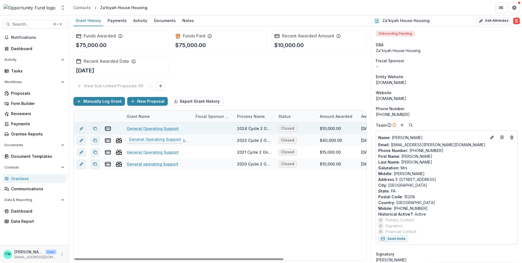
click at [150, 127] on link "General Operating Support" at bounding box center [153, 129] width 52 height 6
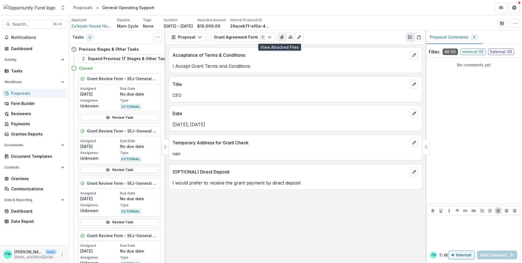
click at [280, 38] on icon "View Attached Files" at bounding box center [281, 37] width 3 height 3
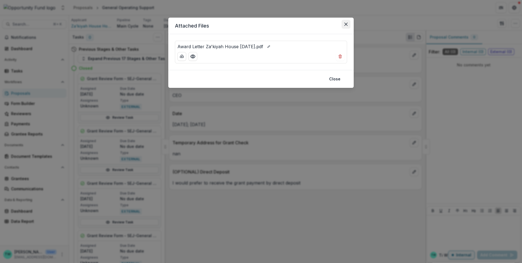
click at [346, 23] on icon "Close" at bounding box center [345, 24] width 3 height 3
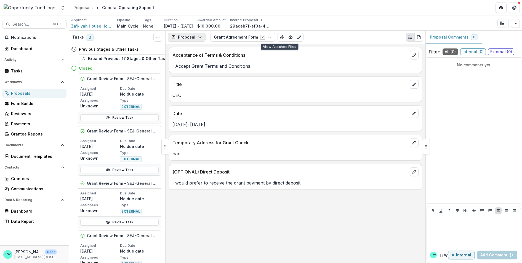
click at [198, 36] on icon "button" at bounding box center [199, 37] width 4 height 4
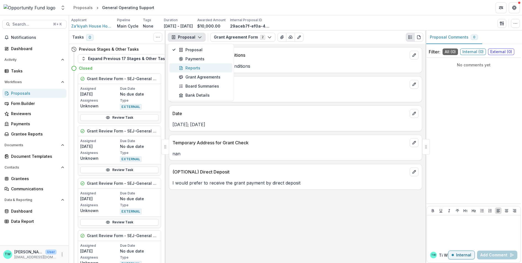
click at [199, 65] on div "Reports" at bounding box center [204, 68] width 50 height 6
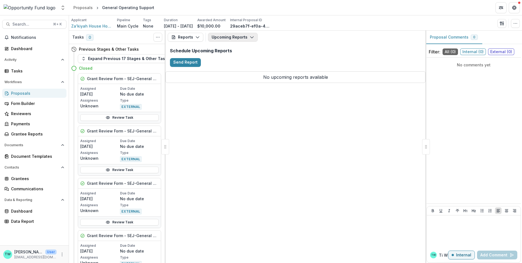
click at [250, 38] on icon "button" at bounding box center [251, 37] width 4 height 4
click at [248, 66] on span "Completed Reports" at bounding box center [243, 67] width 50 height 6
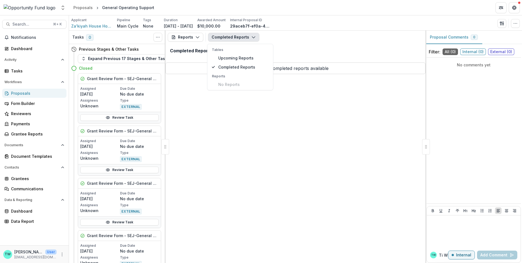
click at [295, 42] on div "Reports Proposal Payments Reports Grant Agreements Board Summaries Bank Details…" at bounding box center [295, 37] width 260 height 13
click at [197, 37] on icon "button" at bounding box center [197, 37] width 4 height 4
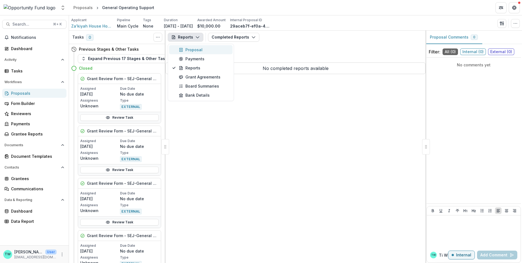
click at [195, 52] on div "Proposal" at bounding box center [204, 50] width 50 height 6
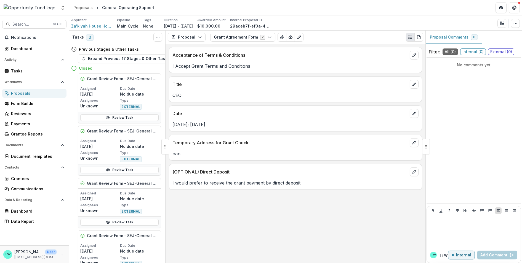
click at [97, 26] on span "Za'kiyah House Housing" at bounding box center [91, 26] width 41 height 6
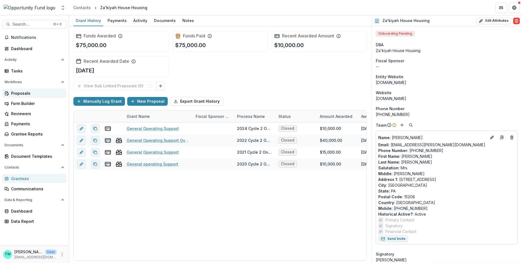
click at [17, 93] on div "Proposals" at bounding box center [36, 93] width 51 height 6
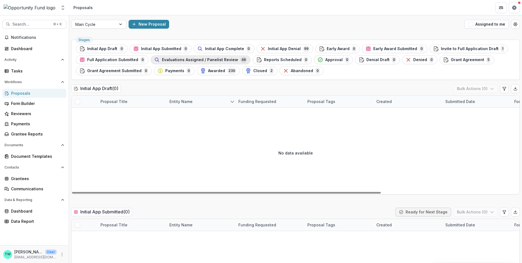
click at [191, 59] on span "Evaluations Assigned / Panelist Review" at bounding box center [200, 60] width 76 height 5
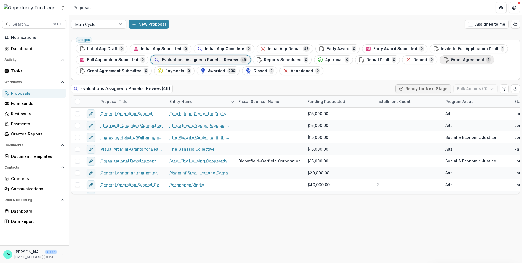
click at [458, 59] on span "Grant Agreement" at bounding box center [466, 60] width 33 height 5
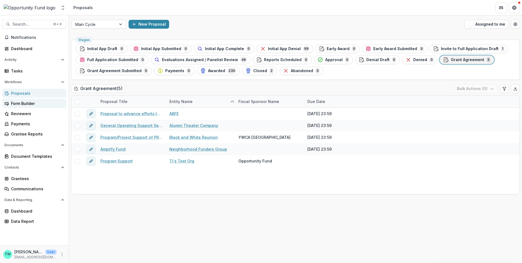
click at [22, 103] on div "Form Builder" at bounding box center [36, 104] width 51 height 6
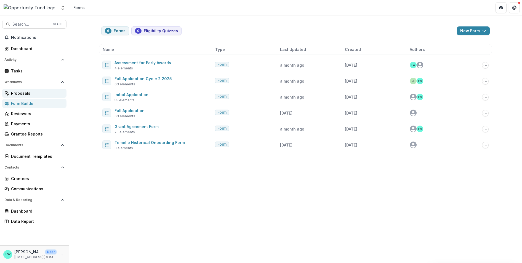
click at [21, 95] on div "Proposals" at bounding box center [36, 93] width 51 height 6
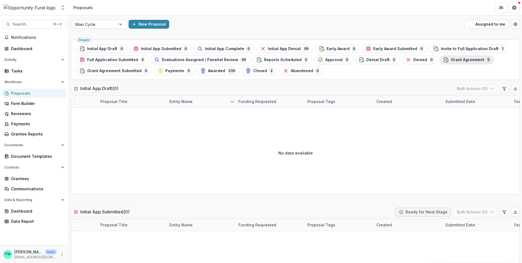
click at [447, 63] on div "Grant Agreement 5" at bounding box center [466, 60] width 47 height 6
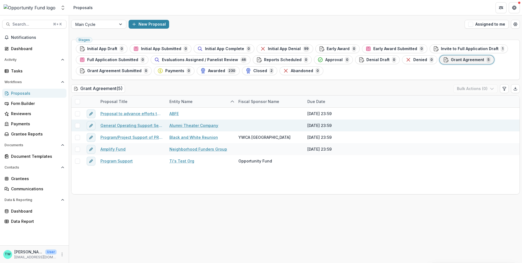
click at [77, 125] on span at bounding box center [77, 125] width 5 height 5
click at [101, 90] on h2 "Grant Agreement ( 5 )" at bounding box center [98, 89] width 54 height 8
click at [492, 90] on icon "button" at bounding box center [491, 89] width 4 height 4
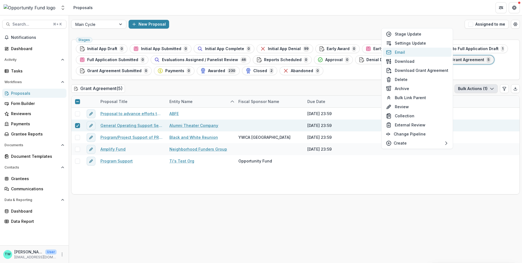
click at [403, 53] on button "Email" at bounding box center [416, 52] width 69 height 9
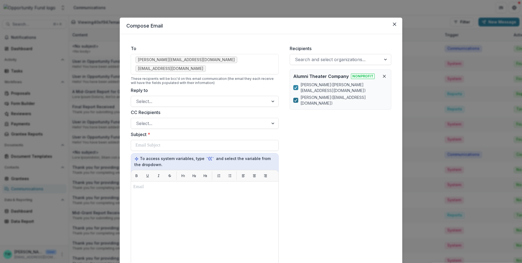
click at [295, 101] on icon at bounding box center [295, 100] width 3 height 3
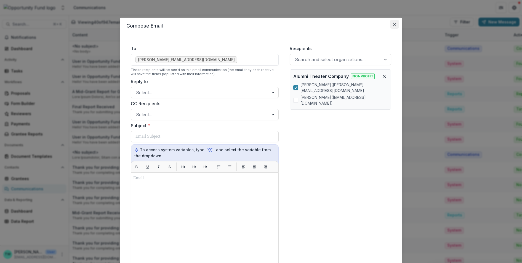
click at [393, 25] on icon "Close" at bounding box center [394, 24] width 3 height 3
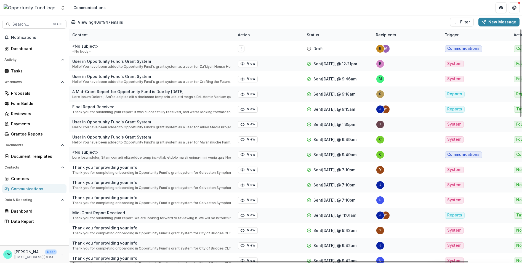
click at [194, 36] on div "Content" at bounding box center [151, 35] width 165 height 12
click at [198, 14] on header "Communications" at bounding box center [295, 7] width 453 height 15
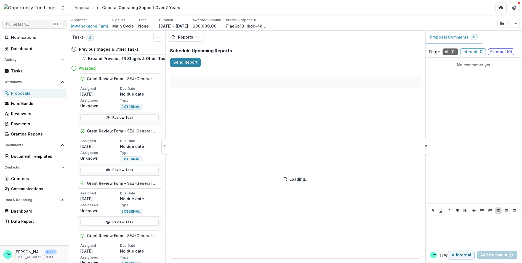
click at [31, 25] on span "Search..." at bounding box center [30, 24] width 37 height 5
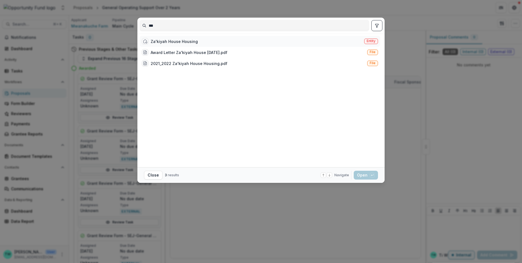
type input "***"
click at [180, 42] on div "Za'kiyah House Housing" at bounding box center [174, 42] width 47 height 6
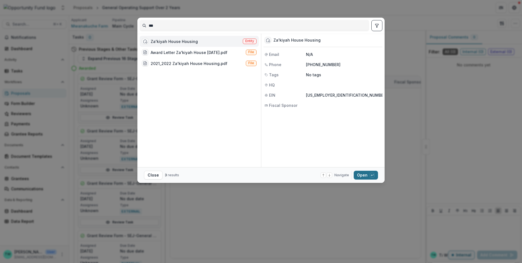
click at [364, 176] on button "Open with enter key" at bounding box center [365, 175] width 24 height 9
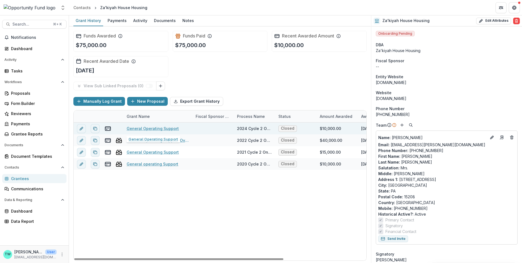
click at [136, 129] on link "General Operating Support" at bounding box center [153, 129] width 52 height 6
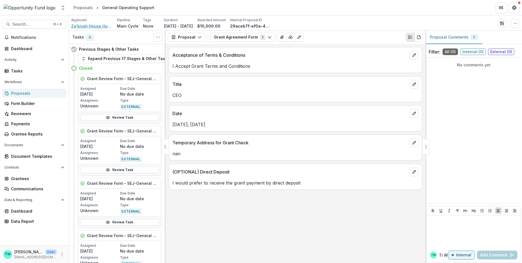
click at [93, 25] on span "Za'kiyah House Housing" at bounding box center [91, 26] width 41 height 6
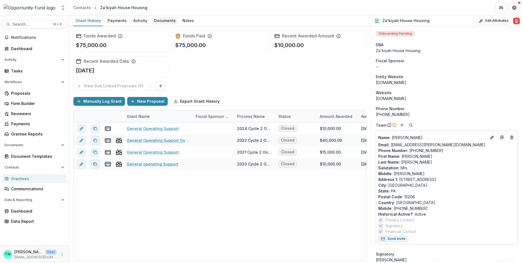
click at [167, 20] on div "Documents" at bounding box center [165, 21] width 26 height 8
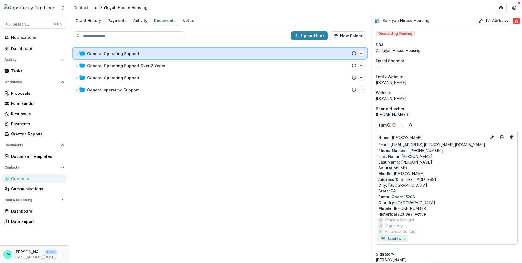
click at [77, 54] on icon at bounding box center [76, 53] width 3 height 3
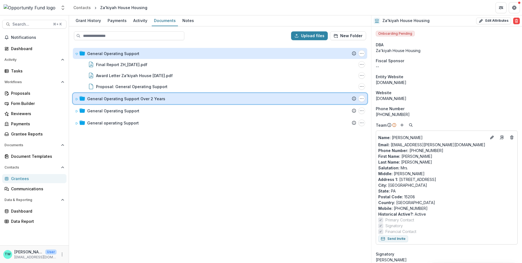
click at [78, 100] on icon at bounding box center [76, 99] width 3 height 3
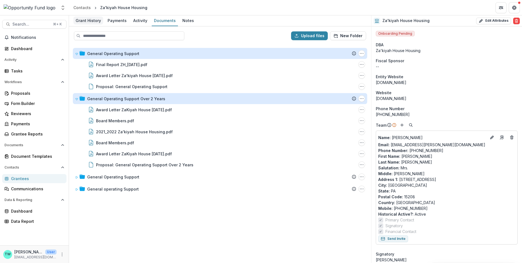
click at [93, 22] on div "Grant History" at bounding box center [88, 21] width 30 height 8
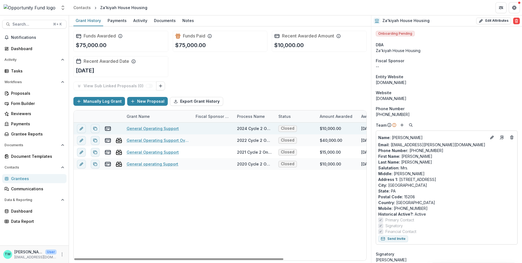
click at [164, 128] on link "General Operating Support" at bounding box center [153, 129] width 52 height 6
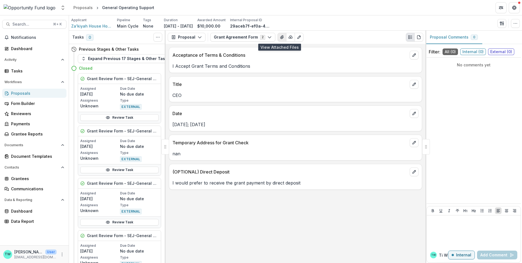
click at [280, 37] on icon "View Attached Files" at bounding box center [282, 37] width 4 height 4
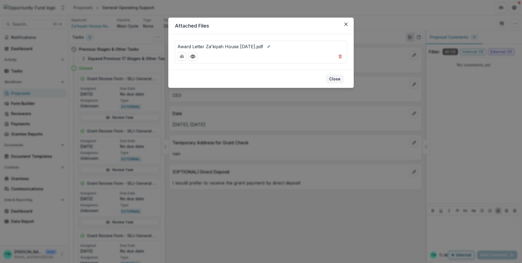
click at [336, 79] on button "Close" at bounding box center [335, 79] width 18 height 9
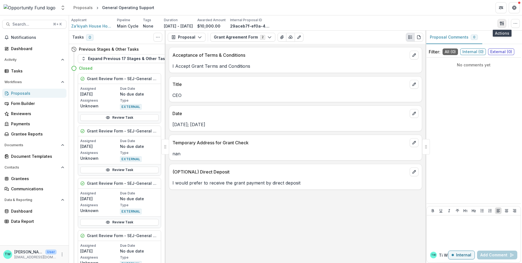
click at [501, 23] on icon "button" at bounding box center [501, 23] width 4 height 4
click at [513, 24] on icon "button" at bounding box center [515, 23] width 4 height 4
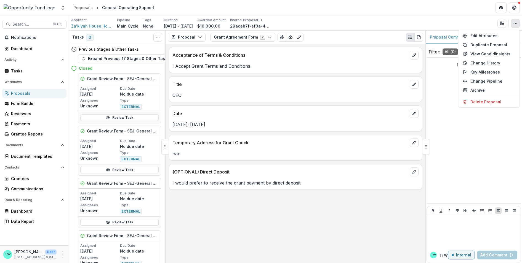
click at [332, 22] on div "Applicant Za'kiyah House Housing Pipeline Main Cycle Tags None All tags Duratio…" at bounding box center [295, 23] width 448 height 11
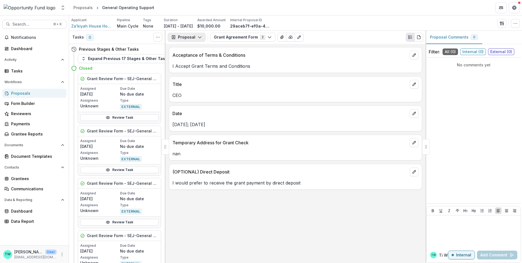
click at [200, 38] on icon "button" at bounding box center [199, 37] width 4 height 4
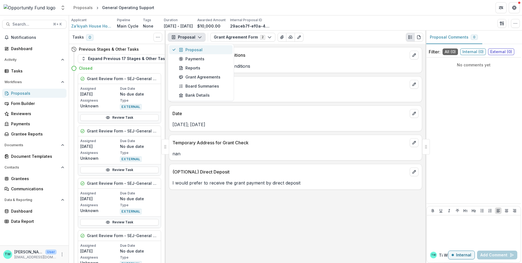
click at [197, 51] on div "Proposal" at bounding box center [204, 50] width 50 height 6
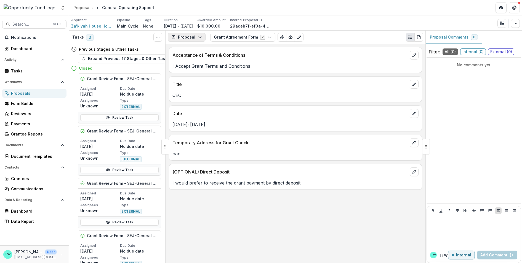
click at [199, 37] on polyline "button" at bounding box center [199, 38] width 3 height 2
click at [202, 96] on div "Bank Details" at bounding box center [204, 95] width 50 height 6
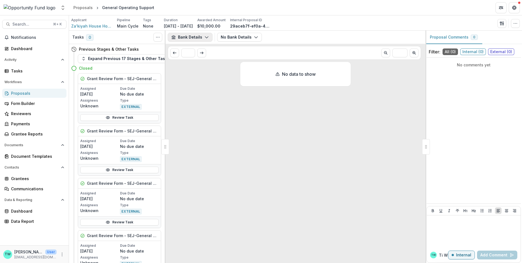
click at [206, 36] on icon "button" at bounding box center [206, 37] width 4 height 4
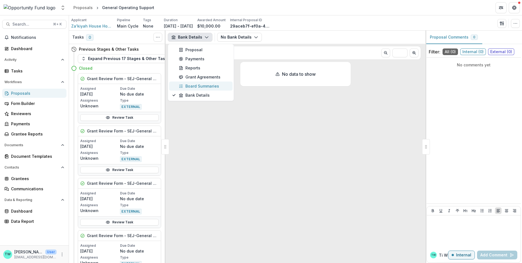
click at [201, 89] on button "Board Summaries" at bounding box center [200, 86] width 63 height 9
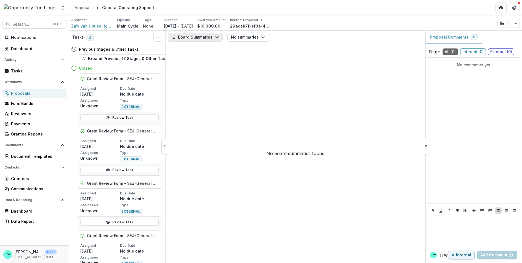
click at [210, 39] on button "Board Summaries" at bounding box center [195, 37] width 55 height 9
click at [205, 74] on div "Grant Agreements" at bounding box center [204, 77] width 50 height 6
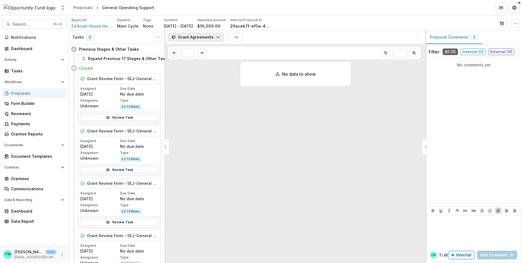
click at [216, 38] on icon "button" at bounding box center [218, 37] width 4 height 4
click at [206, 66] on div "Reports" at bounding box center [204, 68] width 50 height 6
